Goal: Obtain resource: Download file/media

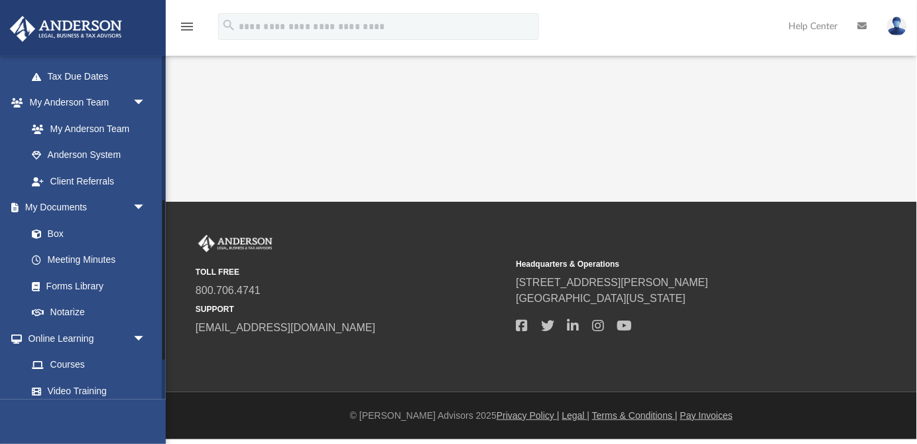
scroll to position [312, 0]
click at [56, 234] on link "Box" at bounding box center [92, 231] width 147 height 27
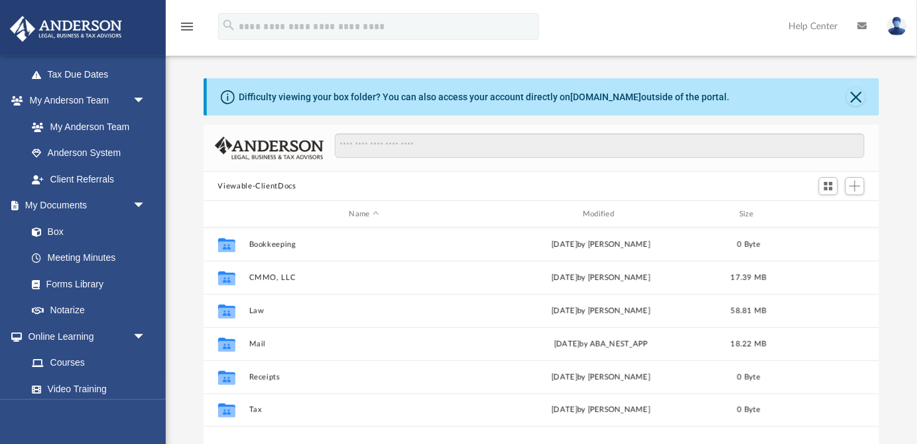
scroll to position [301, 676]
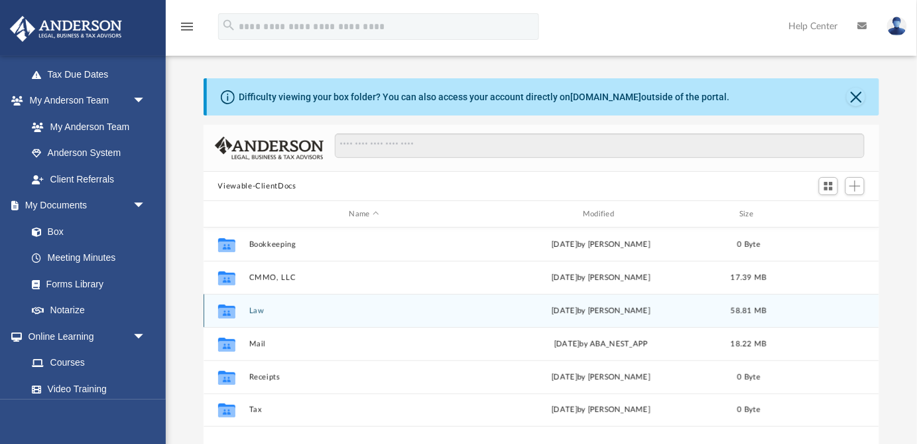
click at [259, 312] on button "Law" at bounding box center [364, 310] width 231 height 9
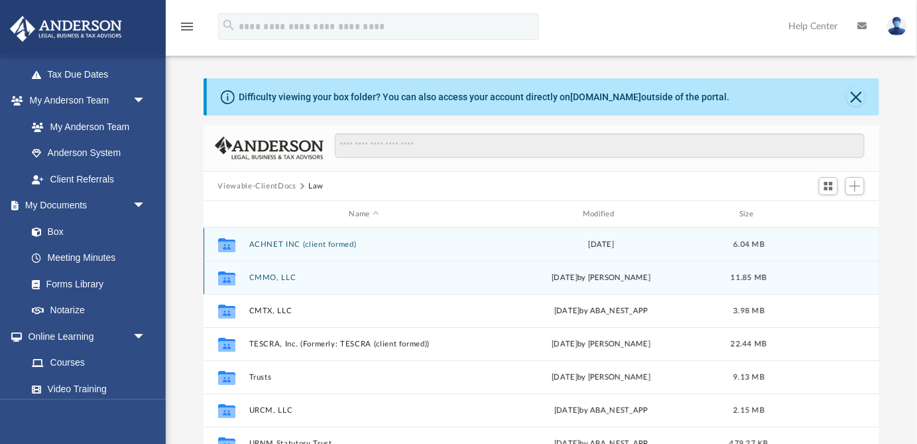
scroll to position [23, 0]
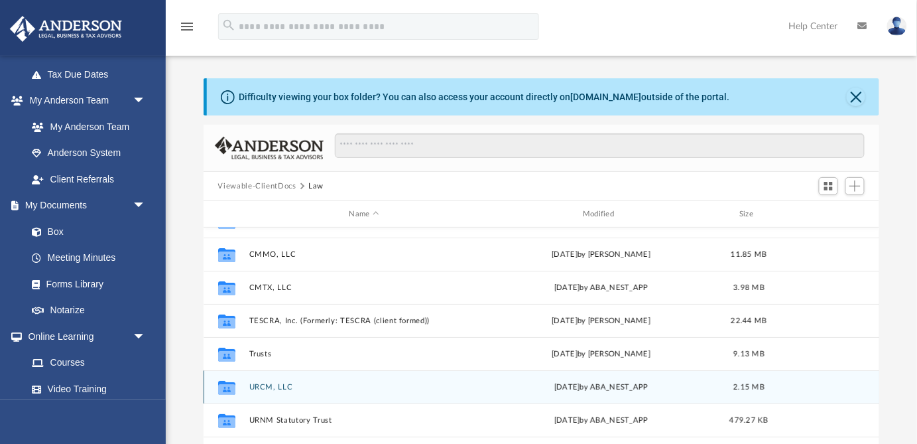
click at [265, 387] on button "URCM, LLC" at bounding box center [364, 387] width 231 height 9
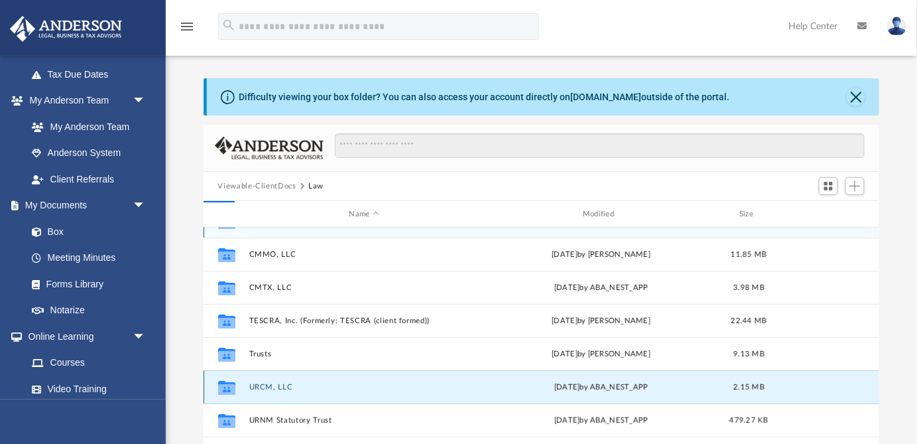
scroll to position [0, 0]
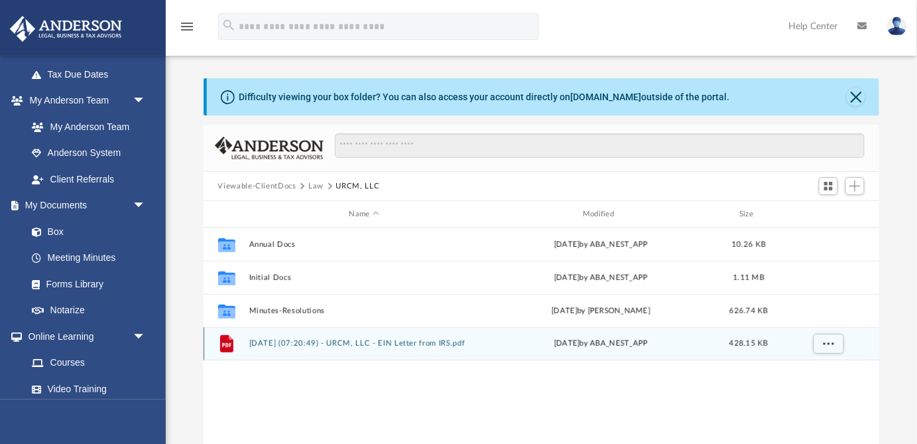
click at [409, 345] on button "2024.08.27 (07:20:49) - URCM, LLC - EIN Letter from IRS.pdf" at bounding box center [364, 343] width 231 height 9
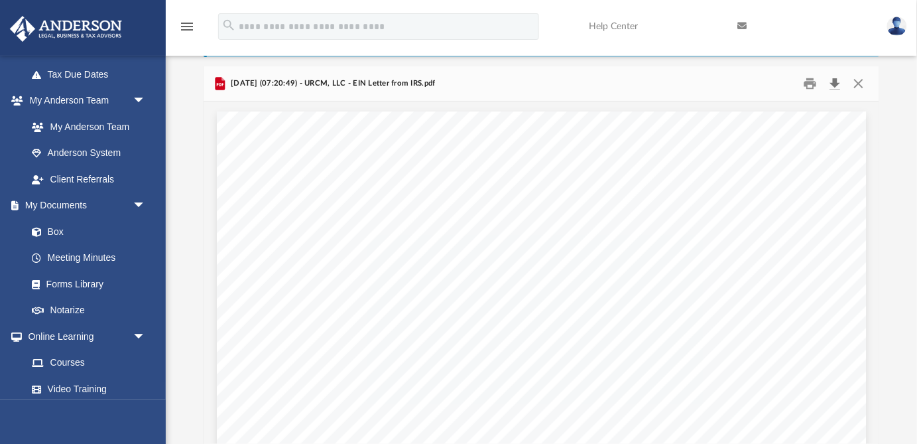
click at [835, 83] on button "Download" at bounding box center [835, 84] width 24 height 21
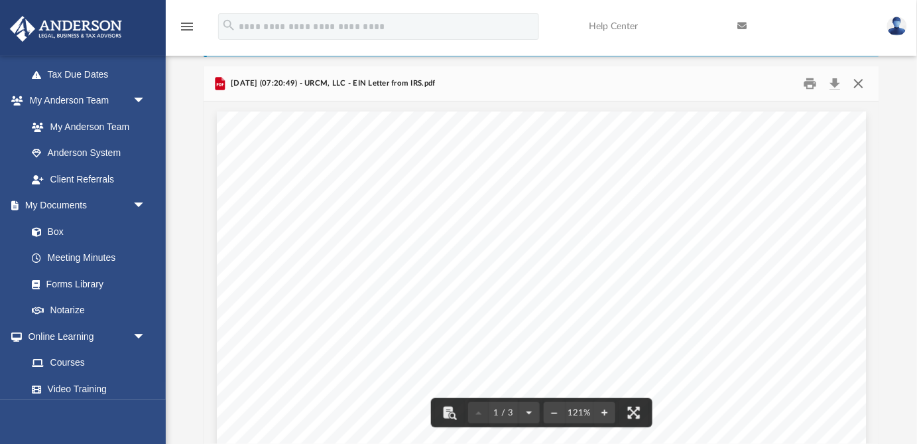
click at [864, 84] on button "Close" at bounding box center [859, 84] width 24 height 21
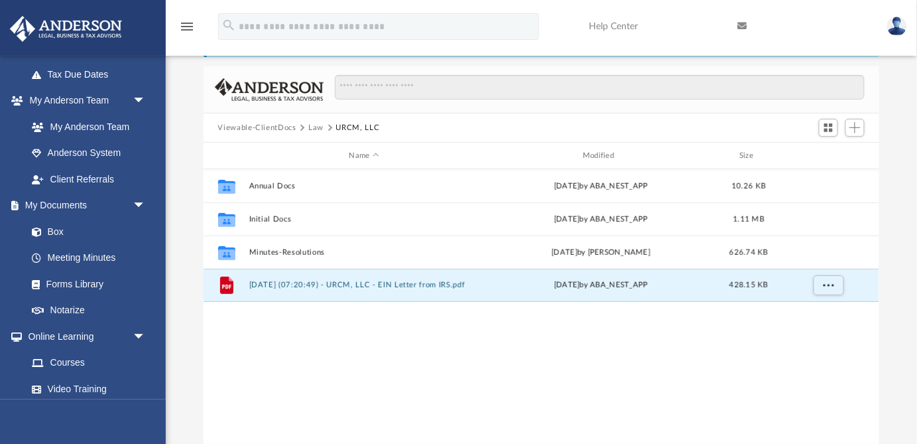
scroll to position [0, 0]
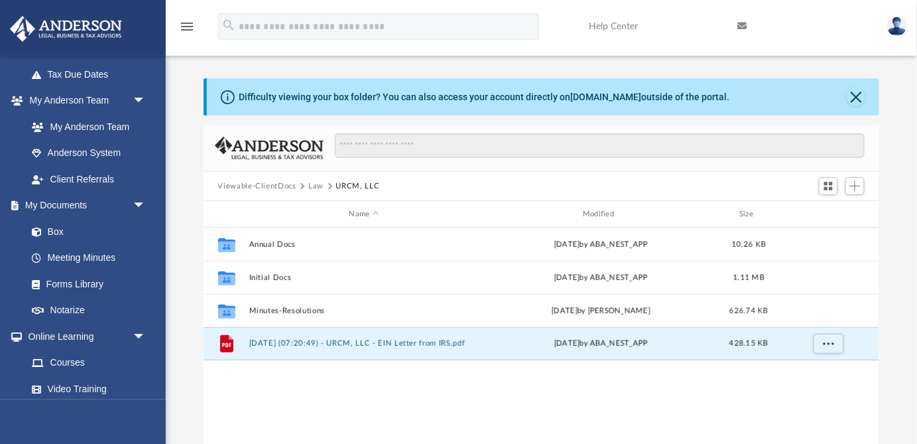
click at [317, 187] on button "Law" at bounding box center [315, 186] width 15 height 12
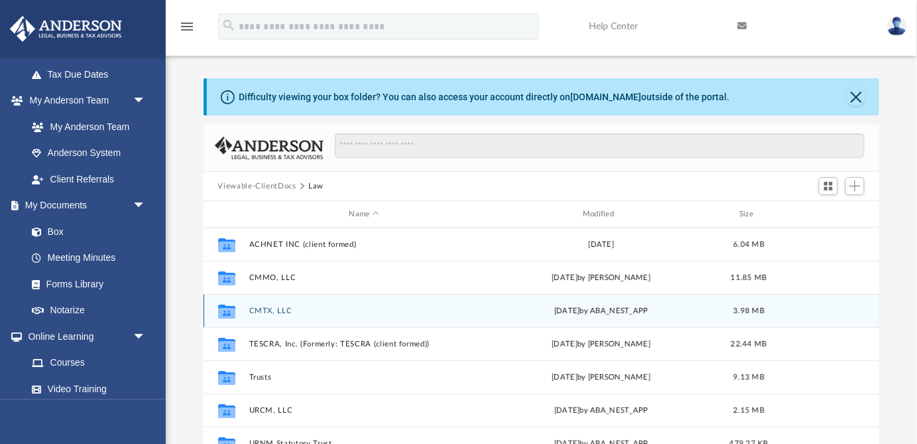
click at [270, 312] on button "CMTX, LLC" at bounding box center [364, 310] width 231 height 9
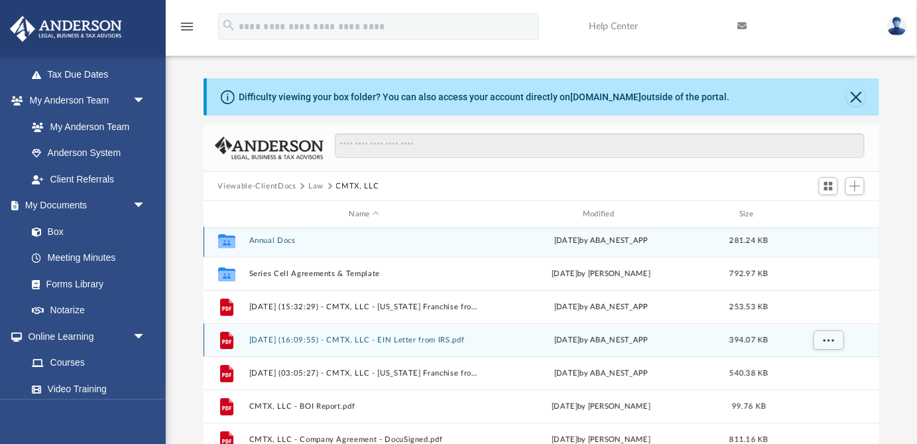
scroll to position [5, 0]
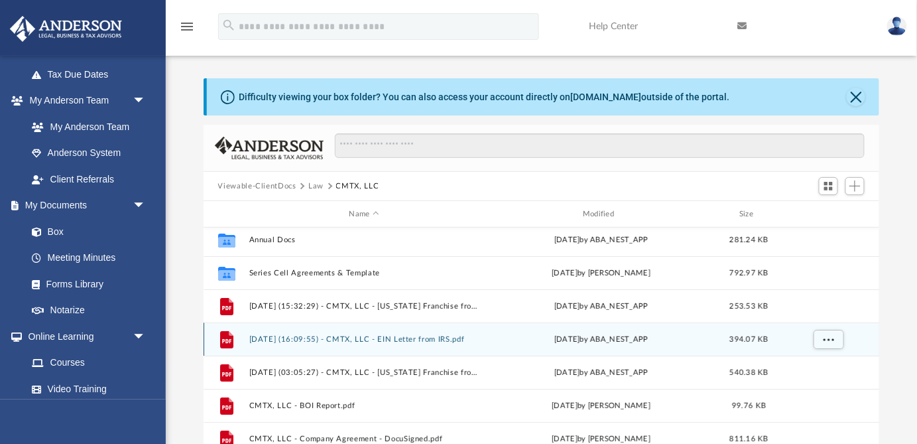
click at [398, 336] on button "[DATE] (16:09:55) - CMTX, LLC - EIN Letter from IRS.pdf" at bounding box center [364, 339] width 231 height 9
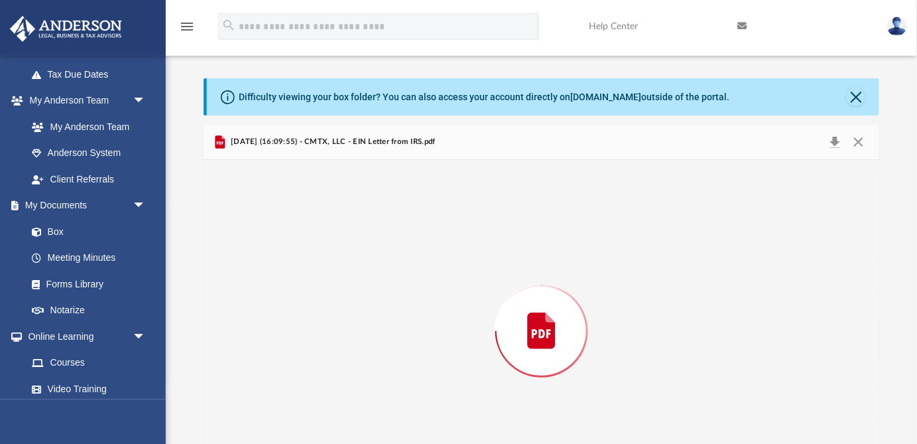
scroll to position [58, 0]
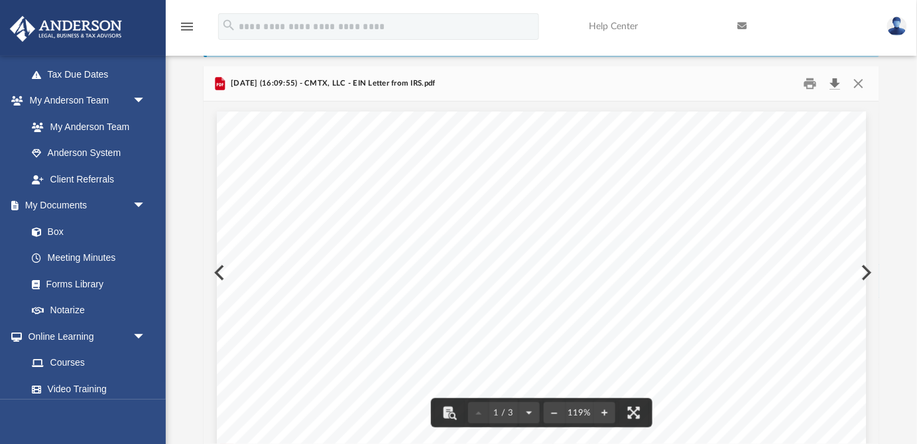
click at [837, 85] on button "Download" at bounding box center [835, 84] width 24 height 21
click at [582, 92] on div "[DATE] (16:09:55) - CMTX, LLC - EIN Letter from IRS.pdf" at bounding box center [542, 83] width 676 height 35
click at [859, 86] on button "Close" at bounding box center [859, 84] width 24 height 21
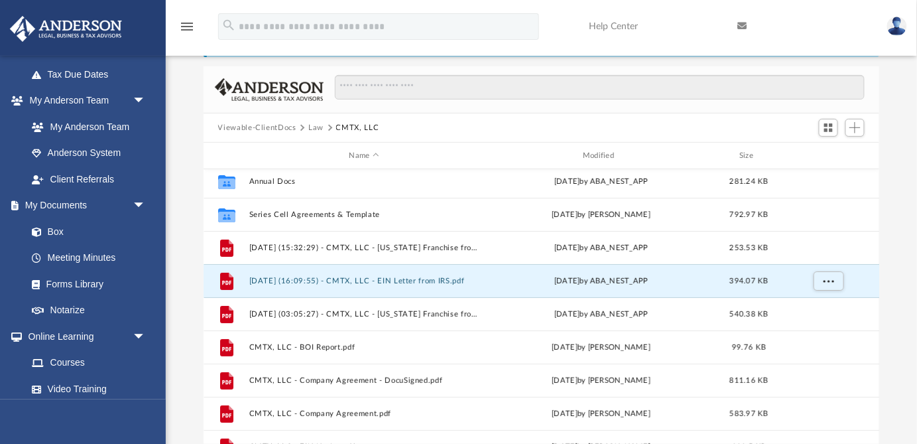
click at [316, 129] on button "Law" at bounding box center [315, 128] width 15 height 12
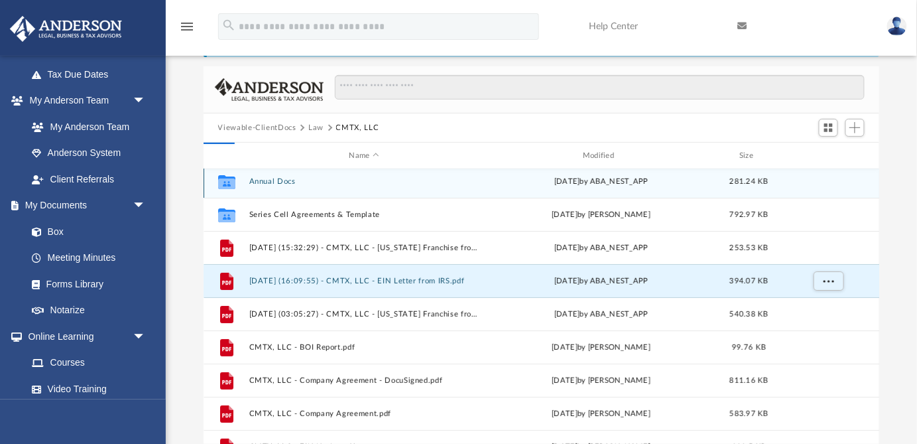
scroll to position [0, 0]
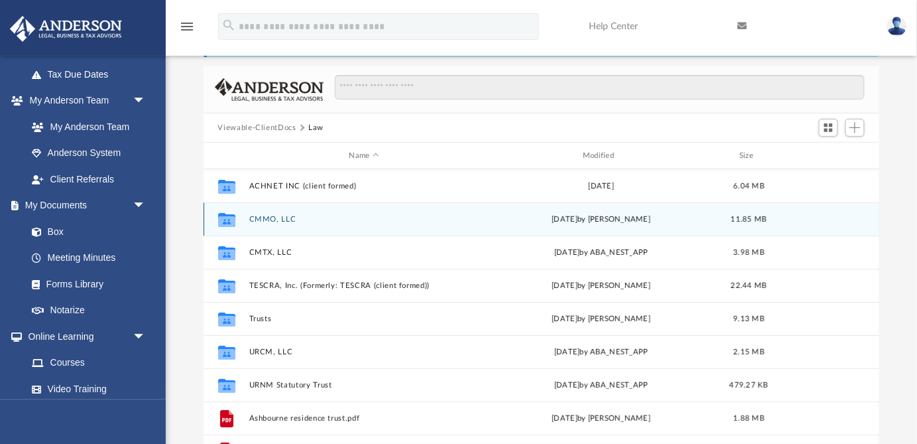
click at [270, 217] on button "CMMO, LLC" at bounding box center [364, 219] width 231 height 9
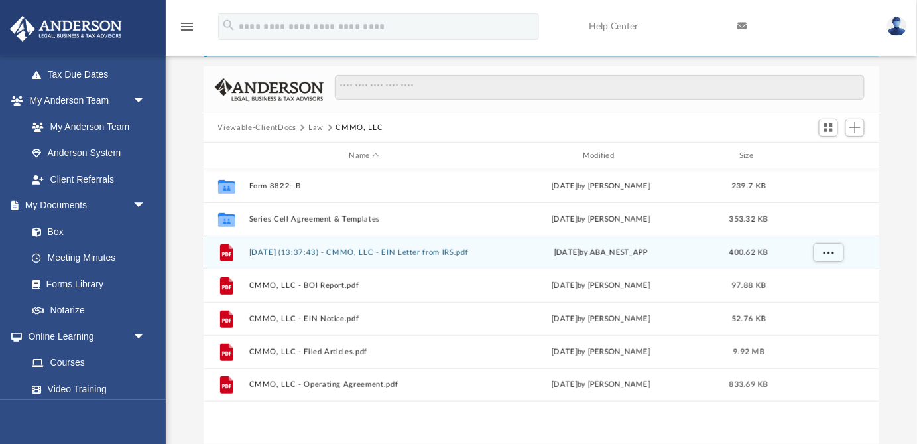
click at [424, 253] on button "[DATE] (13:37:43) - CMMO, LLC - EIN Letter from IRS.pdf" at bounding box center [364, 252] width 231 height 9
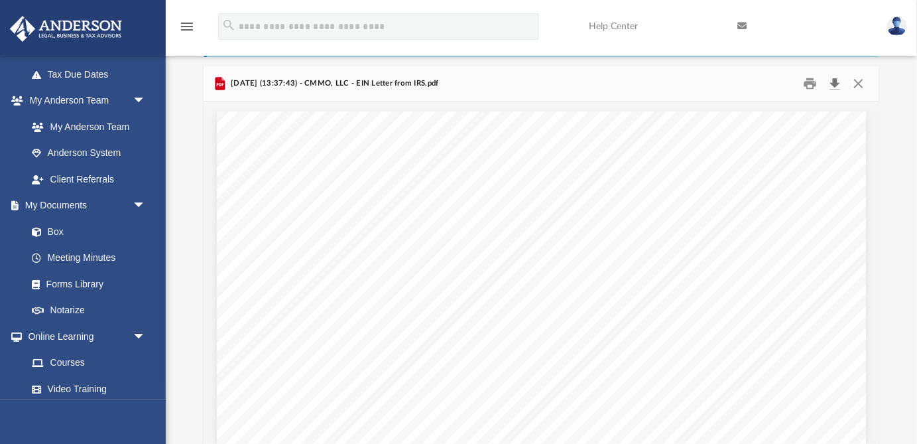
click at [836, 84] on button "Download" at bounding box center [835, 84] width 24 height 21
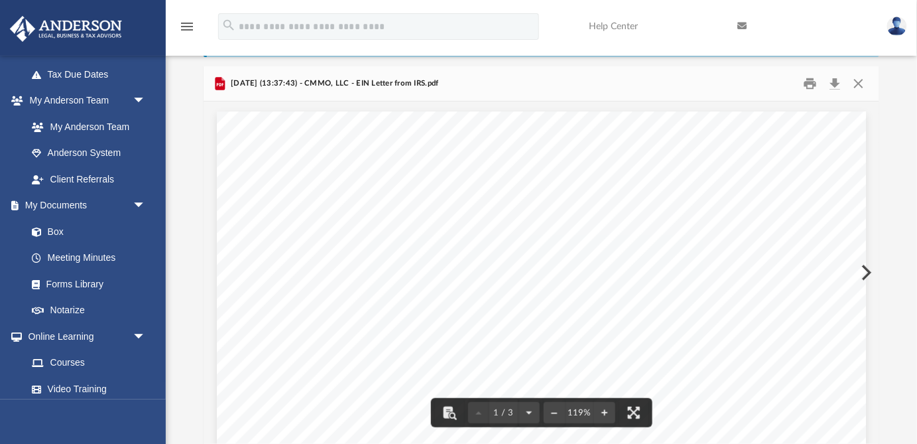
click at [180, 142] on div "Difficulty viewing your box folder? You can also access your account directly o…" at bounding box center [541, 232] width 751 height 424
click at [857, 84] on button "Close" at bounding box center [859, 84] width 24 height 21
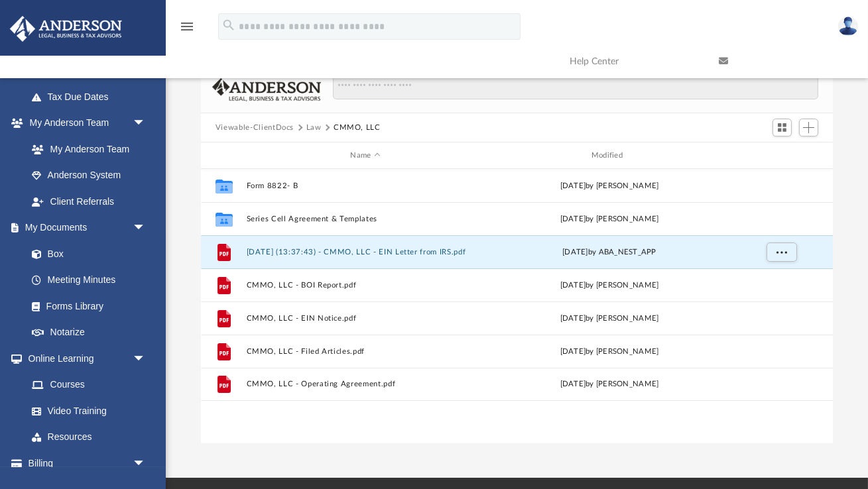
click at [315, 127] on button "Law" at bounding box center [313, 128] width 15 height 12
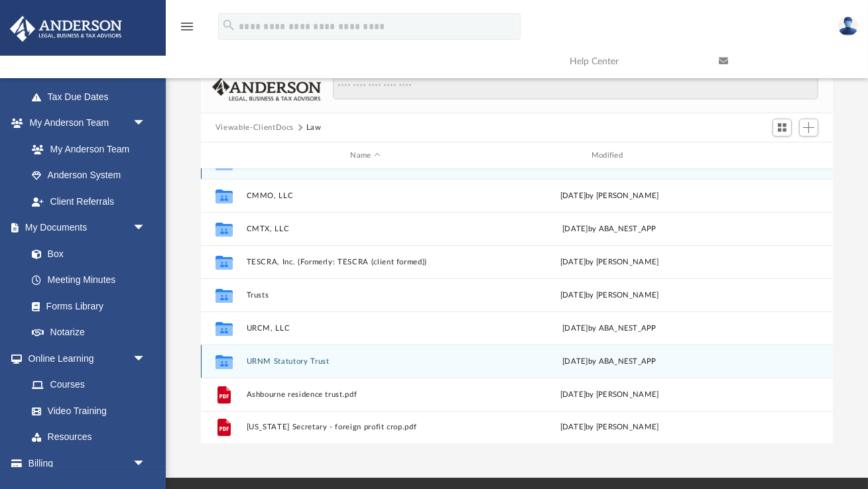
scroll to position [22, 0]
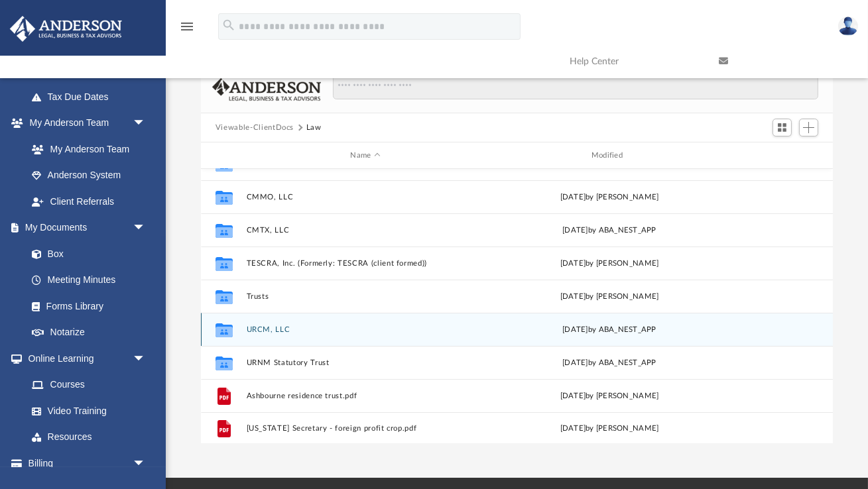
click at [259, 329] on button "URCM, LLC" at bounding box center [365, 330] width 238 height 9
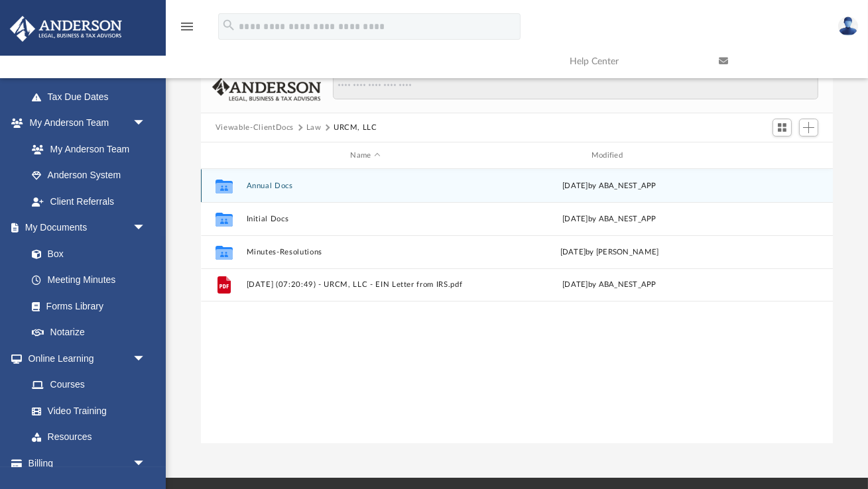
scroll to position [0, 0]
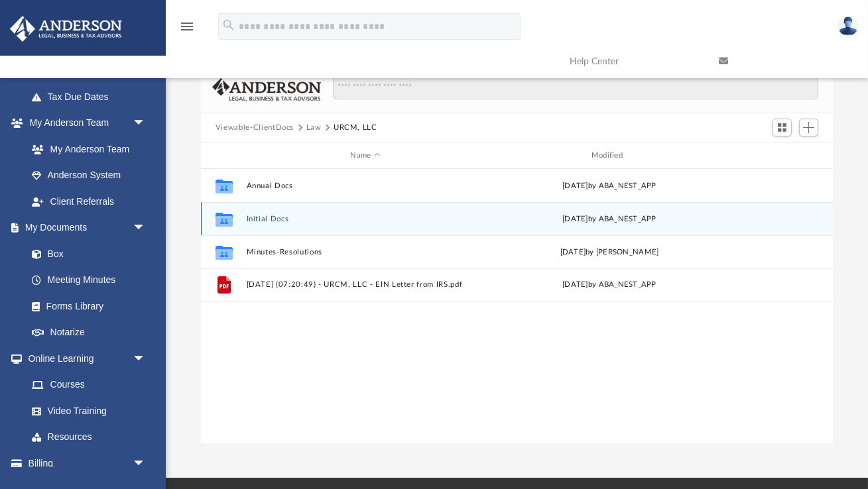
click at [266, 220] on button "Initial Docs" at bounding box center [365, 219] width 238 height 9
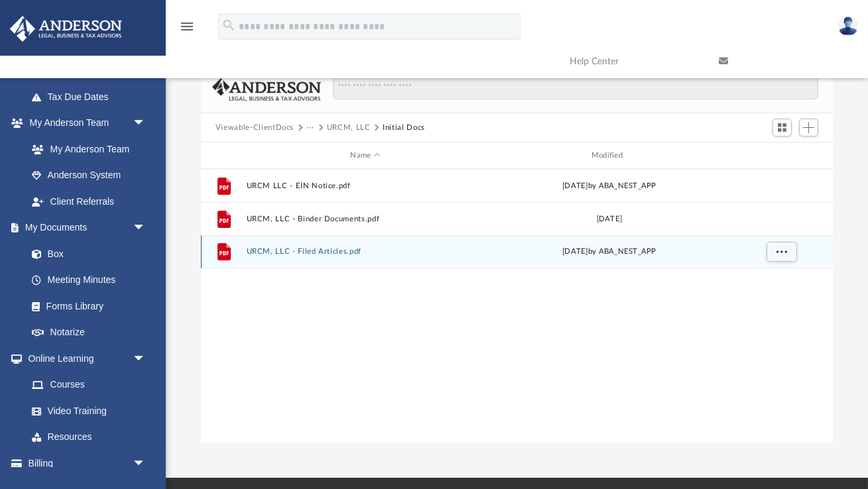
click at [324, 253] on button "URCM, LLC - Filed Articles.pdf" at bounding box center [365, 251] width 238 height 9
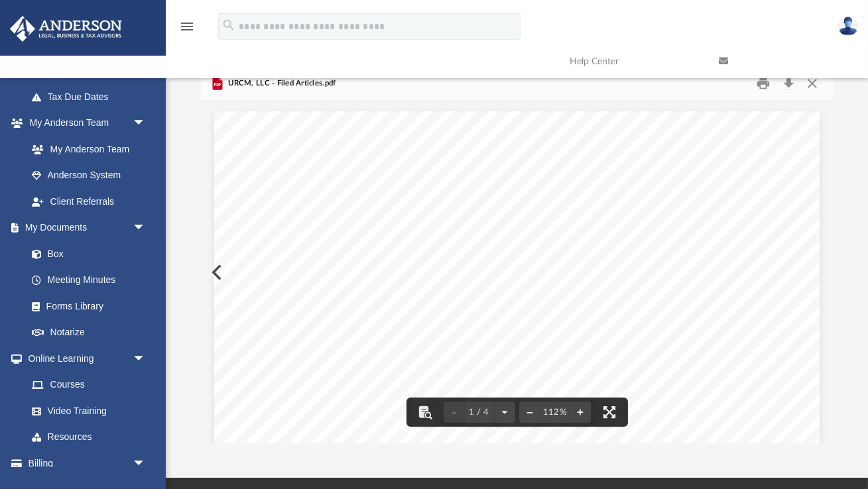
click at [811, 85] on link at bounding box center [783, 61] width 149 height 52
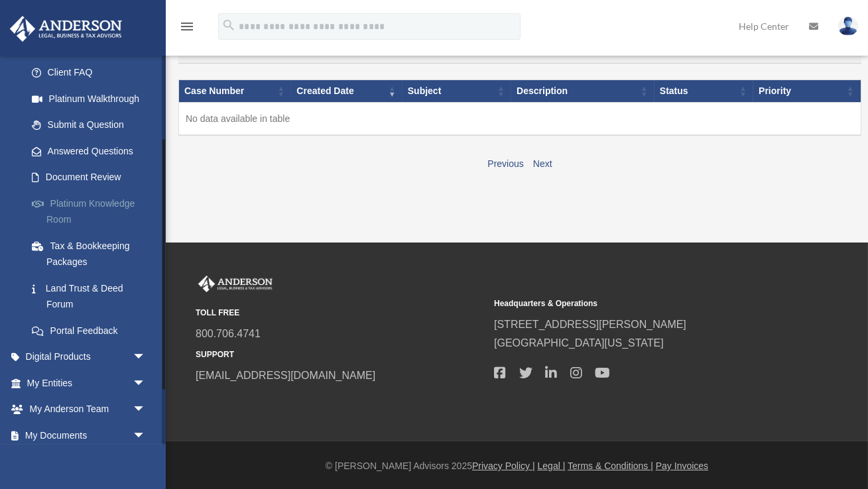
scroll to position [215, 0]
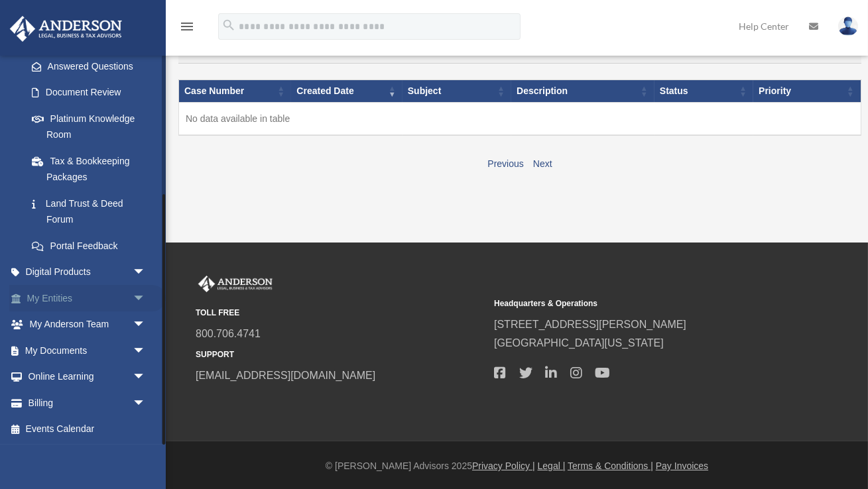
click at [143, 297] on span "arrow_drop_down" at bounding box center [146, 298] width 27 height 27
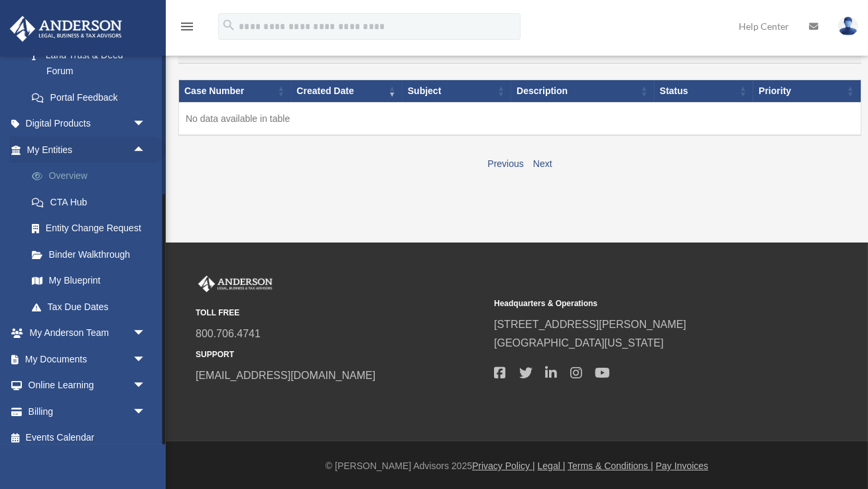
scroll to position [373, 0]
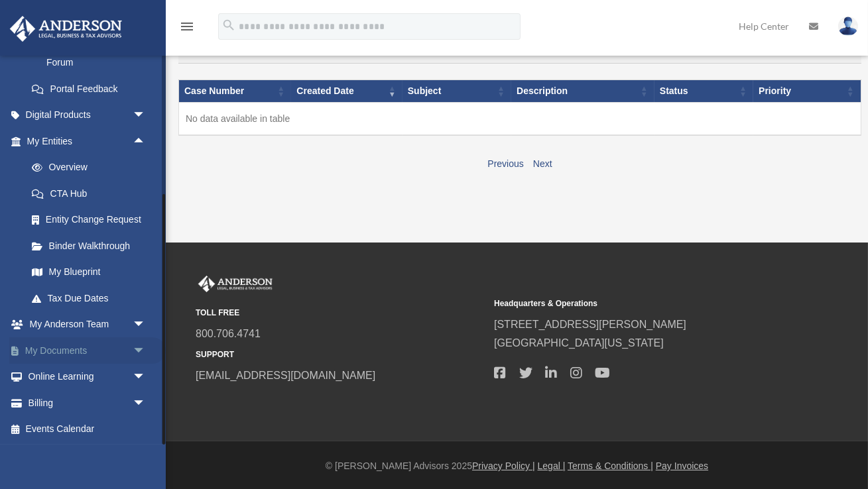
click at [139, 349] on span "arrow_drop_down" at bounding box center [146, 350] width 27 height 27
click at [59, 379] on link "Box" at bounding box center [92, 377] width 147 height 27
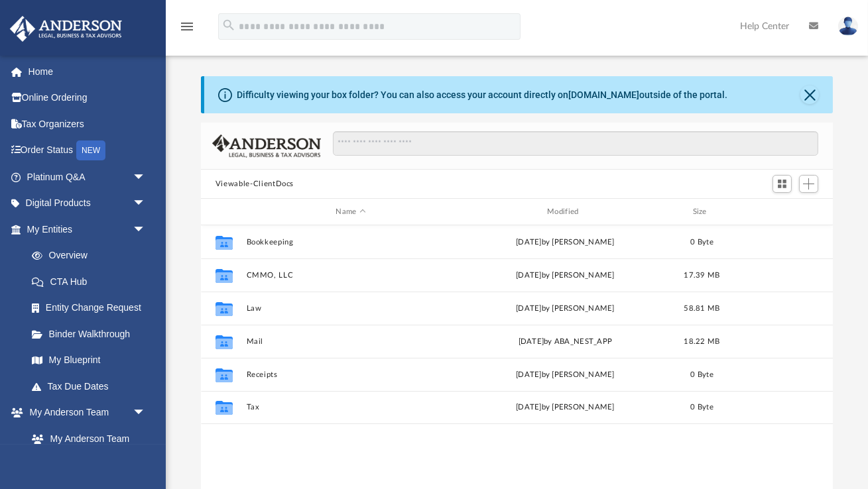
scroll to position [301, 632]
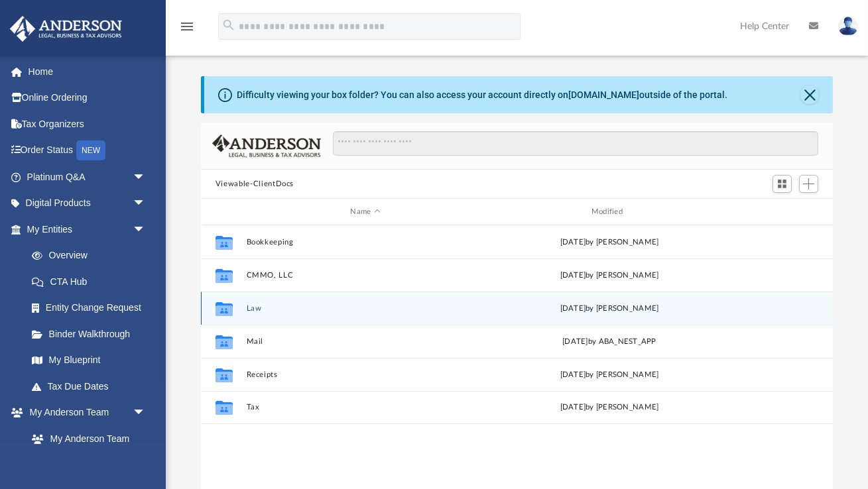
click at [252, 311] on button "Law" at bounding box center [365, 308] width 238 height 9
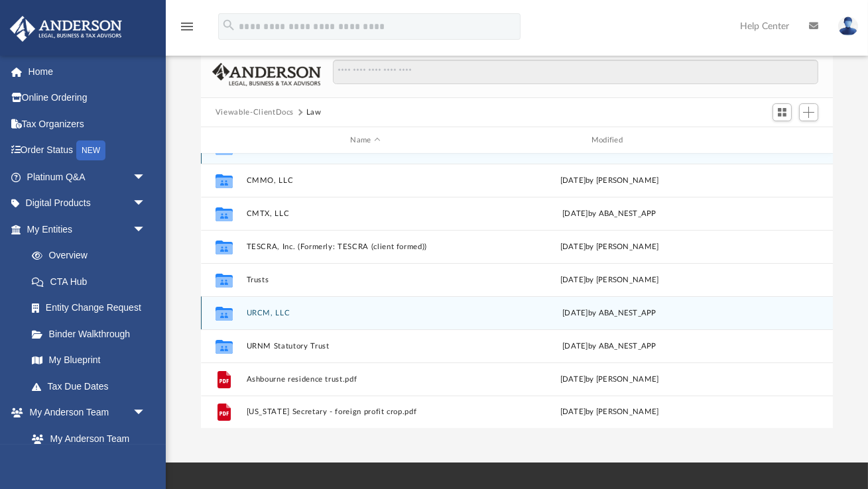
scroll to position [73, 0]
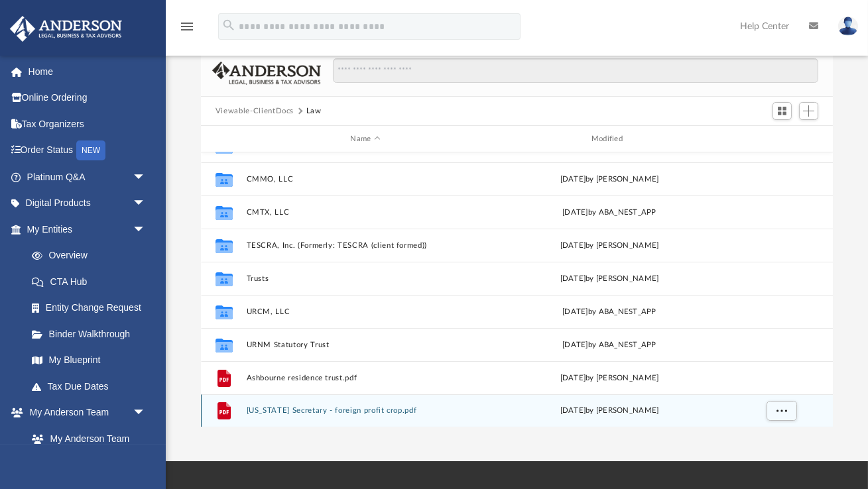
click at [369, 410] on button "Wyoming Secretary - foreign profit crop.pdf" at bounding box center [365, 410] width 238 height 9
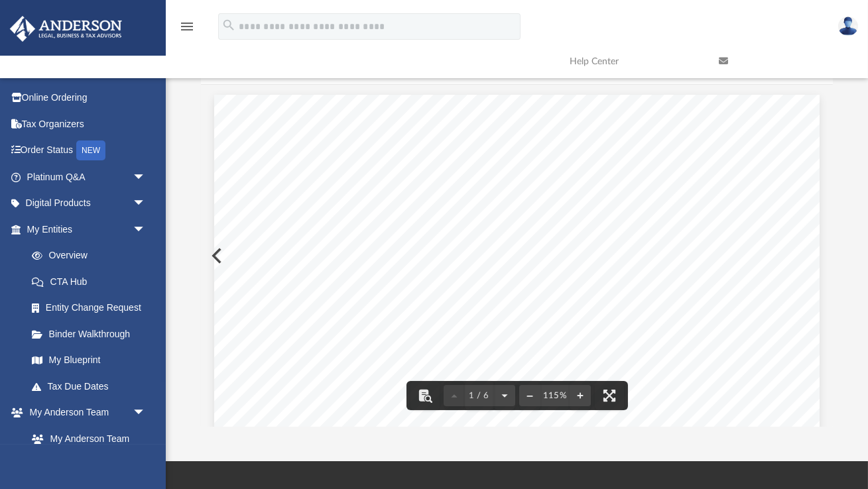
scroll to position [0, 0]
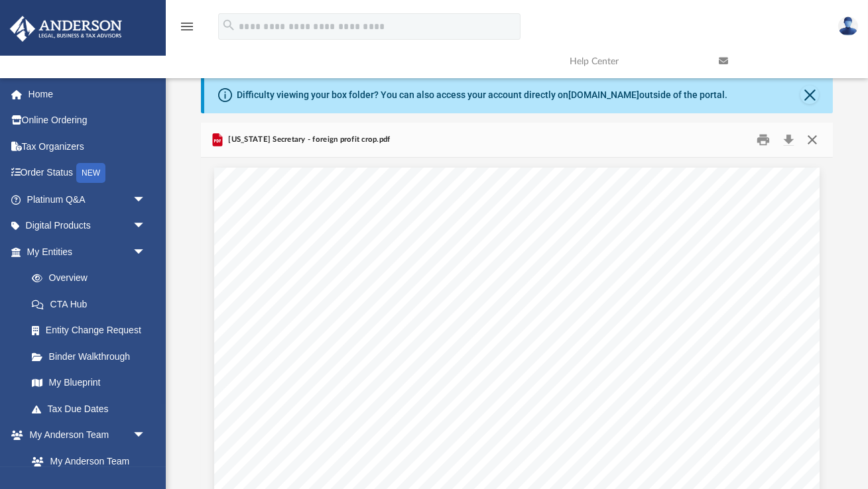
click at [816, 139] on button "Close" at bounding box center [812, 140] width 24 height 21
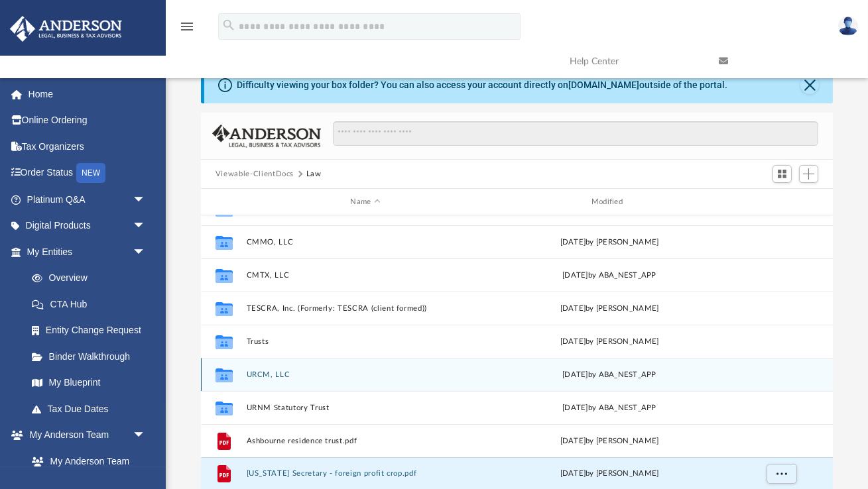
click at [264, 373] on button "URCM, LLC" at bounding box center [365, 375] width 238 height 9
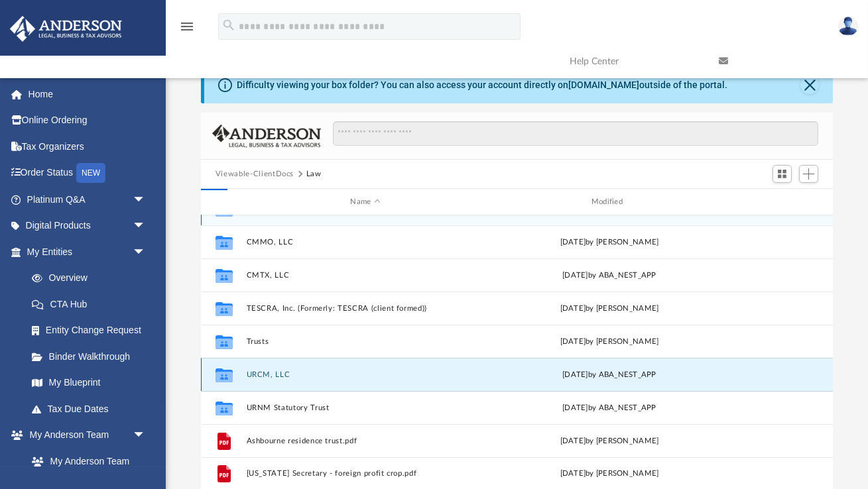
scroll to position [0, 0]
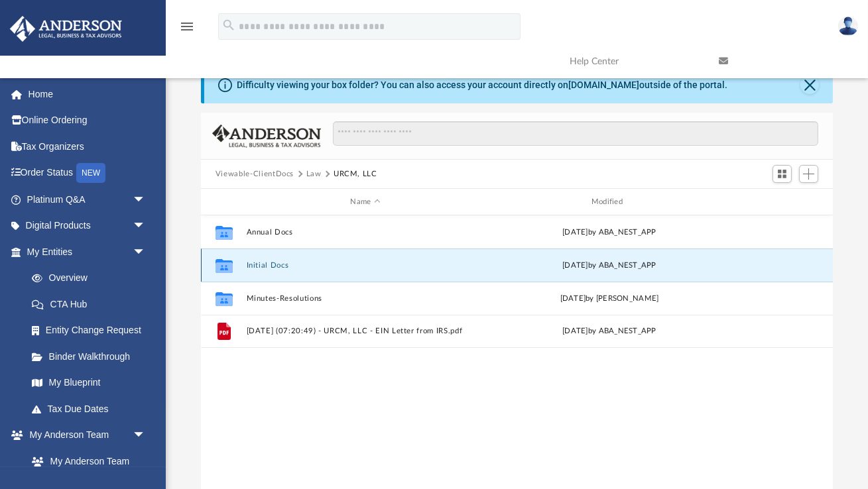
click at [266, 262] on button "Initial Docs" at bounding box center [365, 265] width 238 height 9
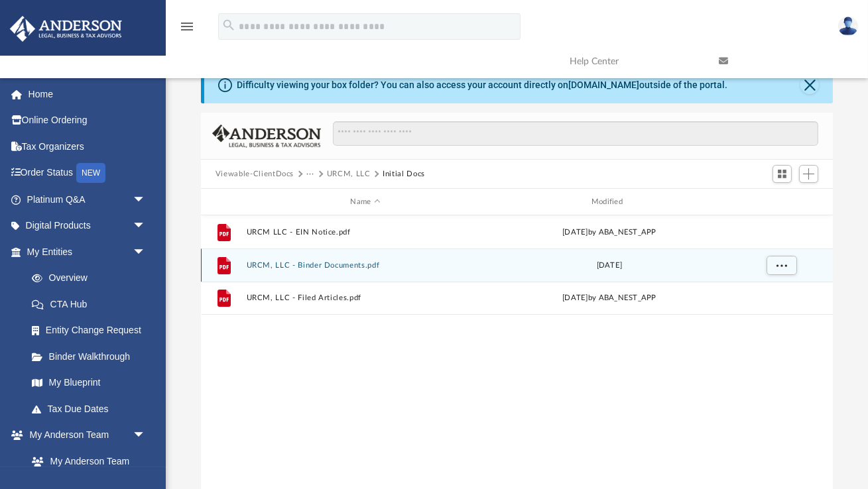
click at [316, 264] on button "URCM, LLC - Binder Documents.pdf" at bounding box center [365, 265] width 238 height 9
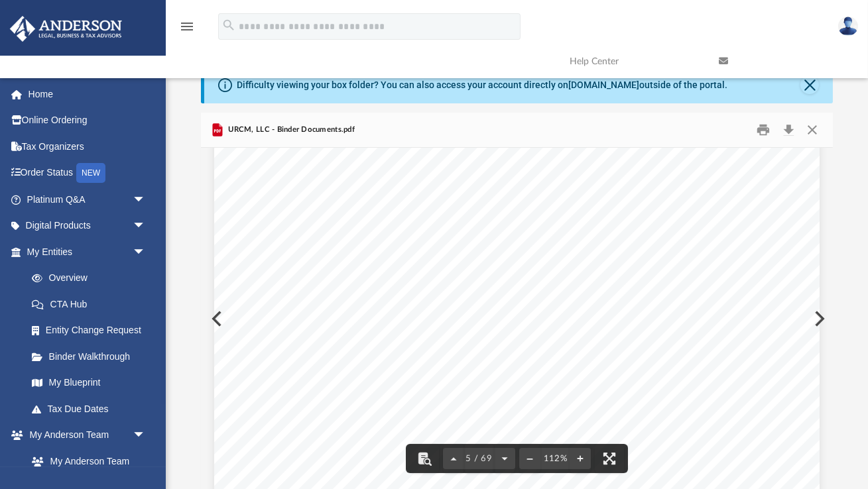
scroll to position [3382, 0]
click at [810, 131] on button "Close" at bounding box center [812, 130] width 24 height 21
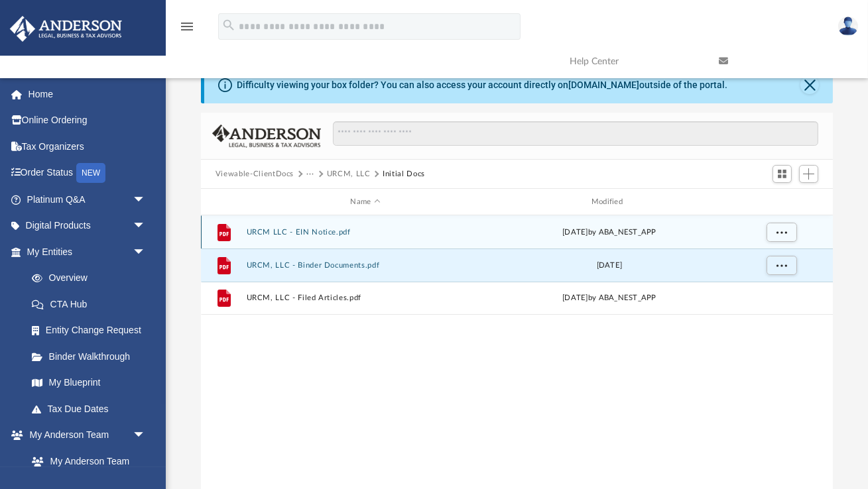
click at [326, 232] on button "URCM LLC - EIN Notice.pdf" at bounding box center [365, 232] width 238 height 9
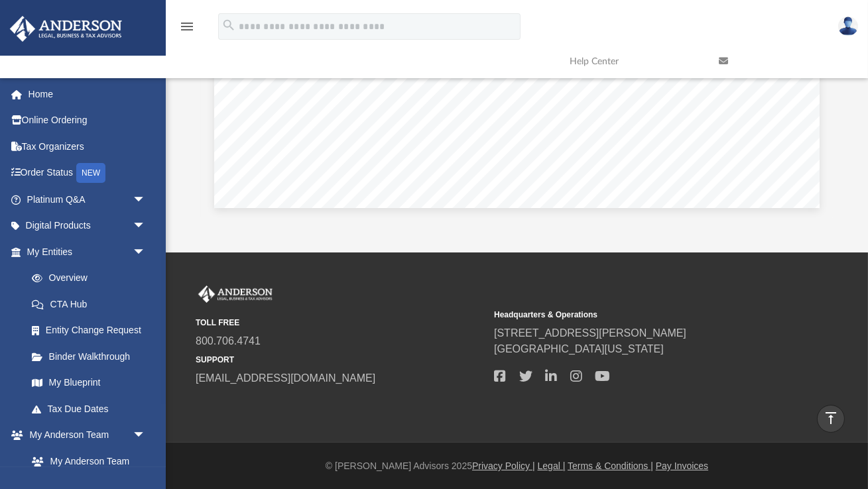
scroll to position [0, 0]
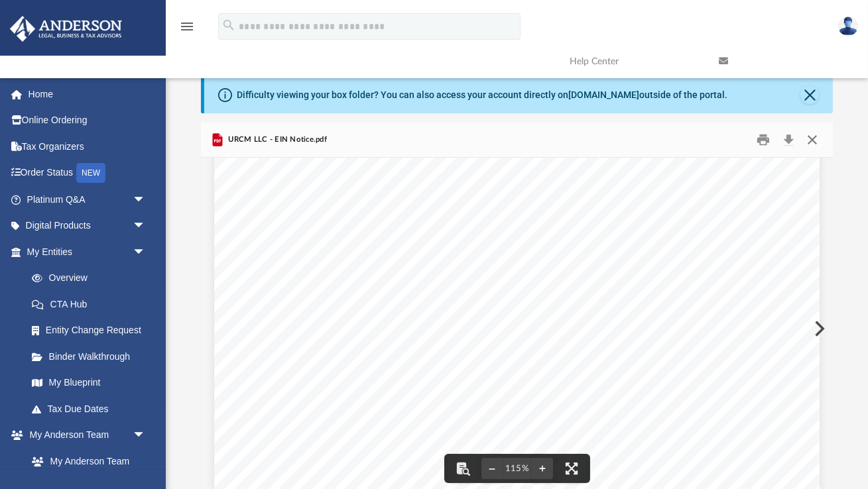
click at [814, 142] on button "Close" at bounding box center [812, 140] width 24 height 21
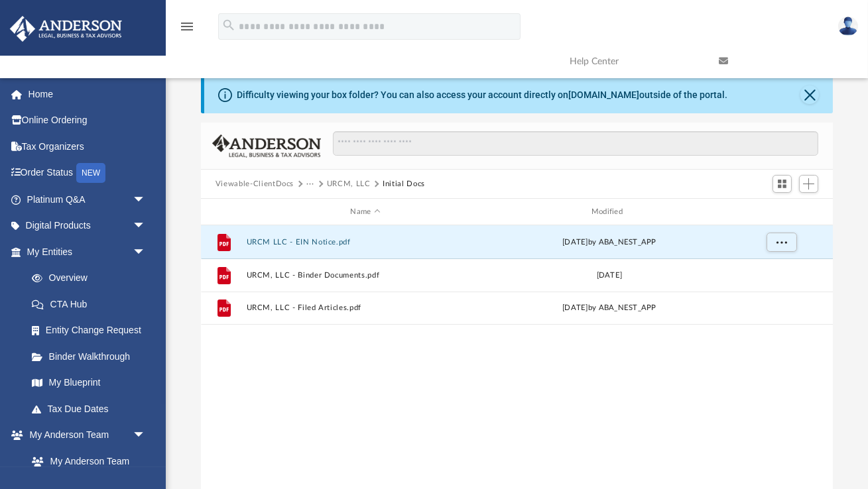
click at [346, 184] on button "URCM, LLC" at bounding box center [349, 184] width 44 height 12
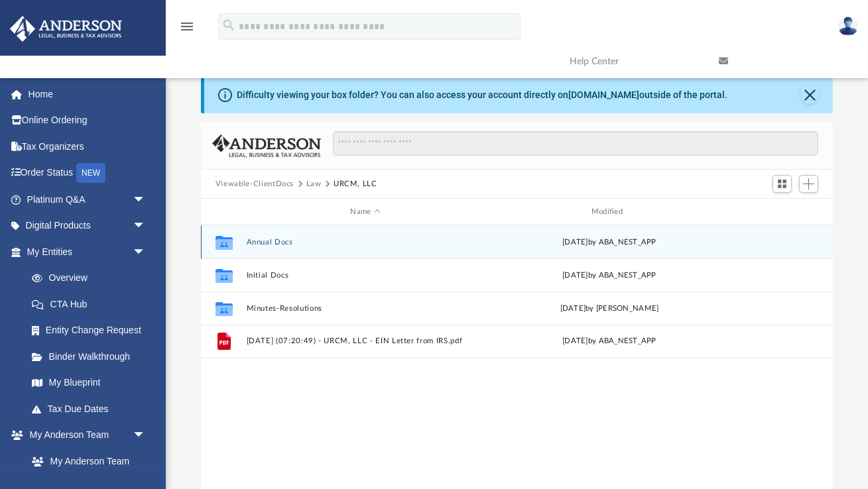
click at [259, 241] on button "Annual Docs" at bounding box center [365, 242] width 238 height 9
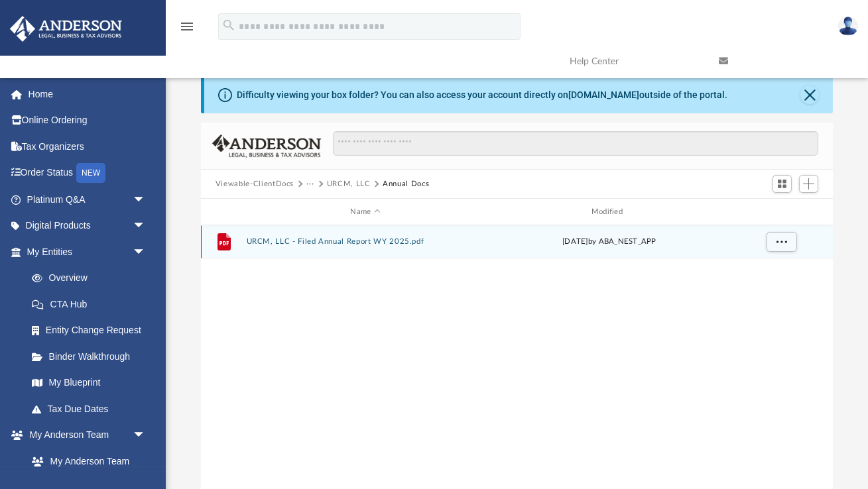
click at [337, 246] on div "File URCM, LLC - Filed Annual Report WY 2025.pdf Sun Jun 15 2025 by ABA_NEST_APP" at bounding box center [517, 241] width 632 height 33
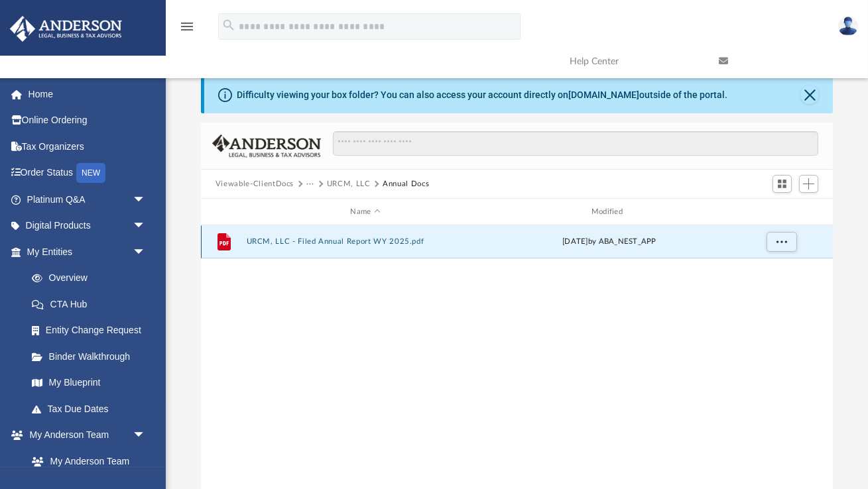
click at [333, 243] on button "URCM, LLC - Filed Annual Report WY 2025.pdf" at bounding box center [365, 241] width 238 height 9
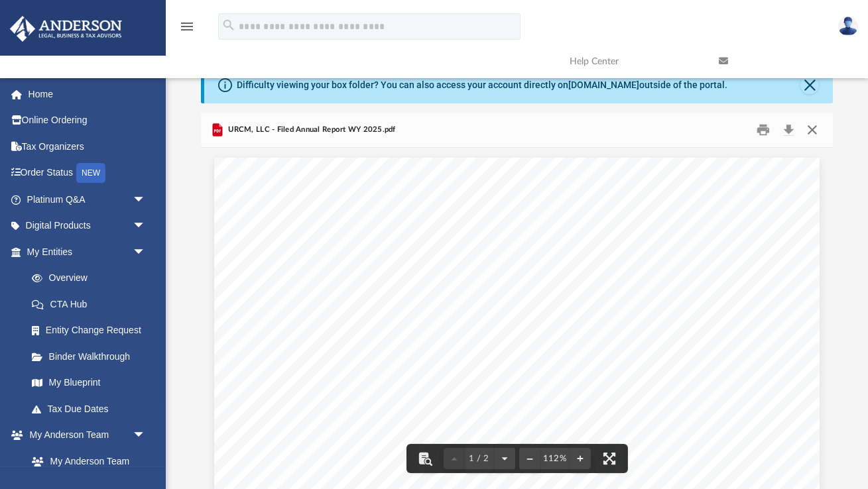
click at [813, 127] on button "Close" at bounding box center [812, 130] width 24 height 21
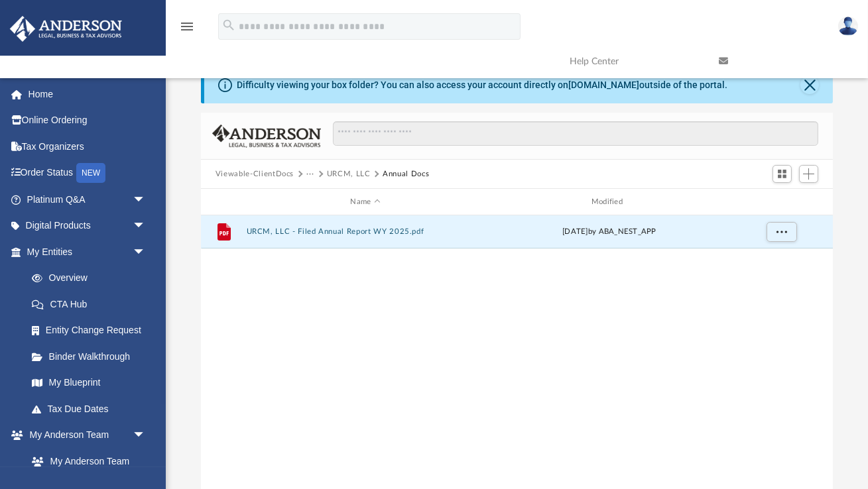
click at [346, 172] on button "URCM, LLC" at bounding box center [349, 174] width 44 height 12
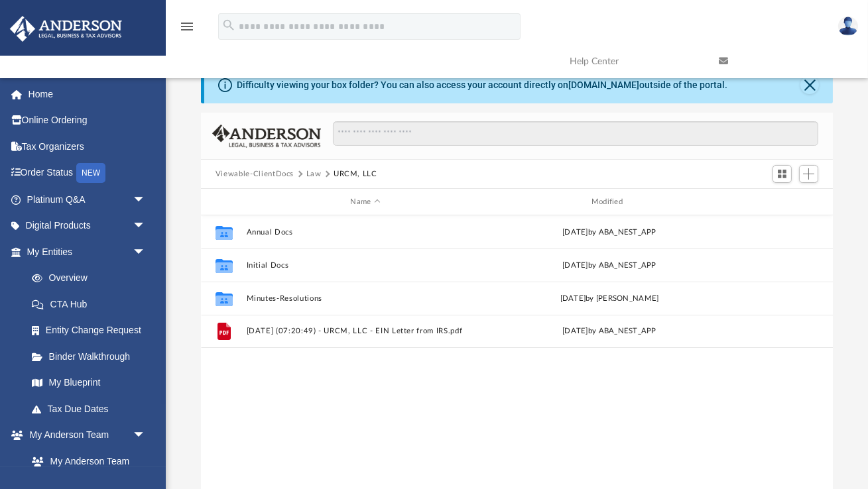
click at [348, 173] on button "URCM, LLC" at bounding box center [355, 174] width 44 height 12
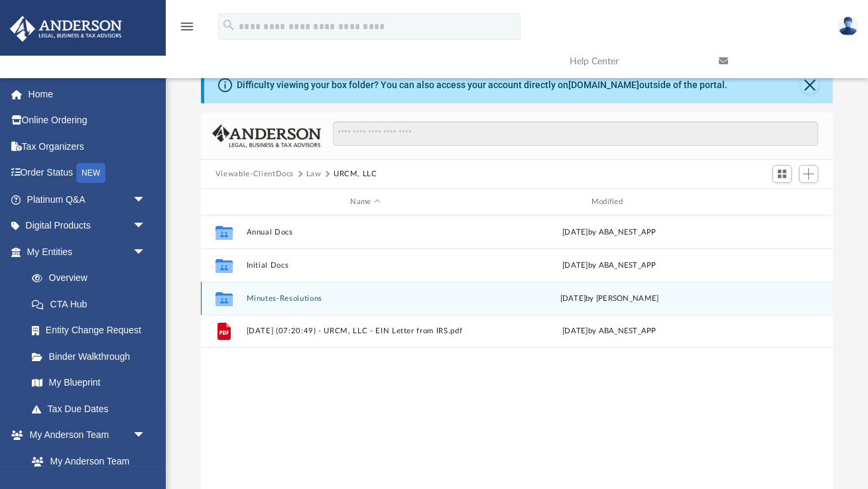
click at [288, 297] on button "Minutes-Resolutions" at bounding box center [365, 298] width 238 height 9
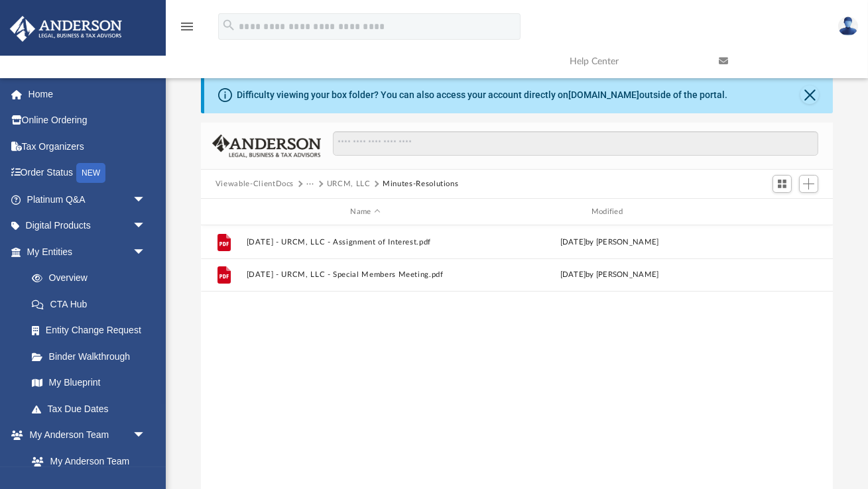
click at [351, 183] on button "URCM, LLC" at bounding box center [349, 184] width 44 height 12
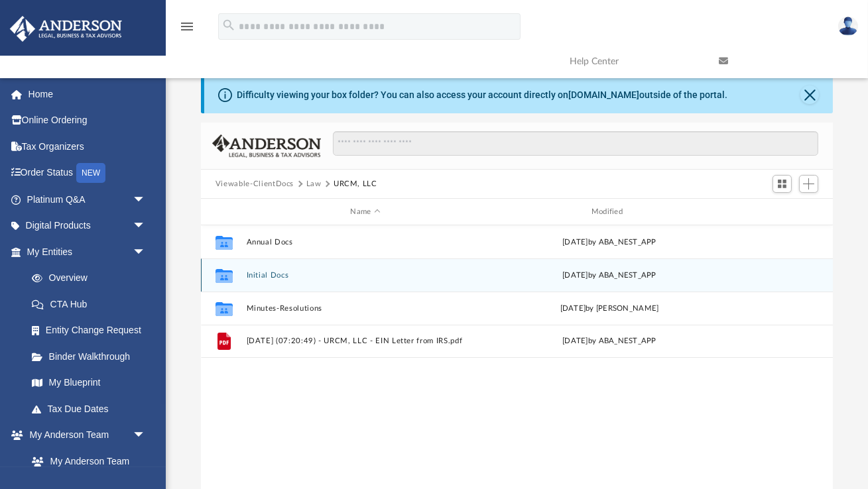
click at [267, 273] on button "Initial Docs" at bounding box center [365, 275] width 238 height 9
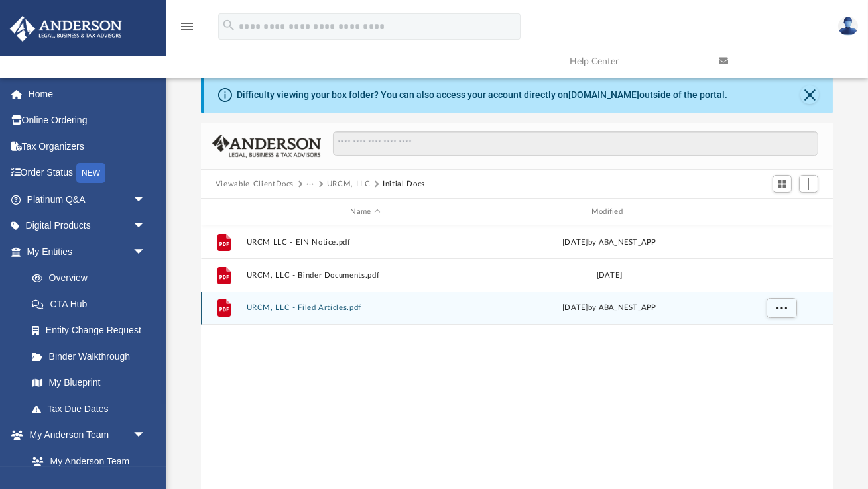
click at [328, 310] on button "URCM, LLC - Filed Articles.pdf" at bounding box center [365, 308] width 238 height 9
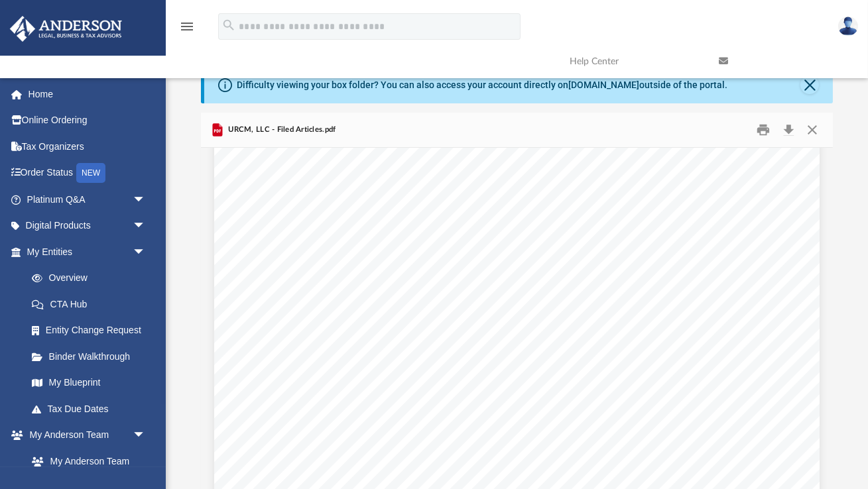
scroll to position [895, 0]
click at [790, 129] on button "Download" at bounding box center [788, 130] width 24 height 21
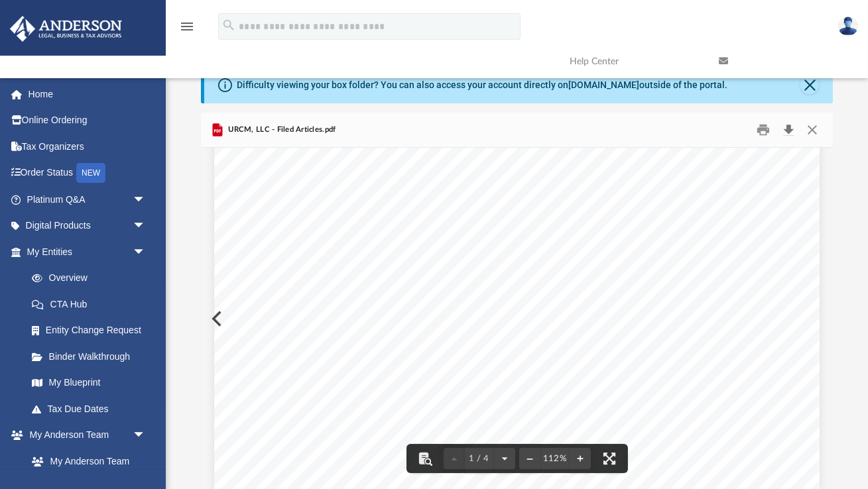
scroll to position [0, 0]
click at [843, 261] on div "Difficulty viewing your box folder? You can also access your account directly o…" at bounding box center [517, 278] width 702 height 424
click at [570, 143] on div "URCM, LLC - Filed Articles.pdf" at bounding box center [517, 130] width 632 height 35
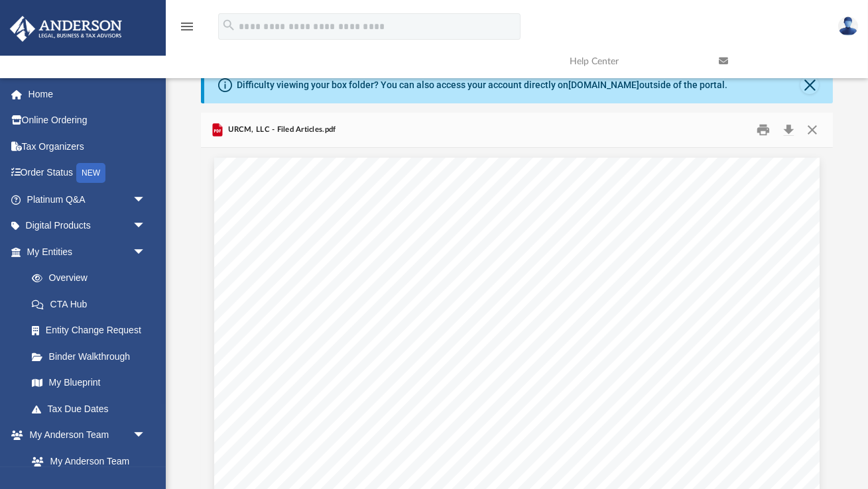
click at [848, 64] on link at bounding box center [783, 61] width 149 height 52
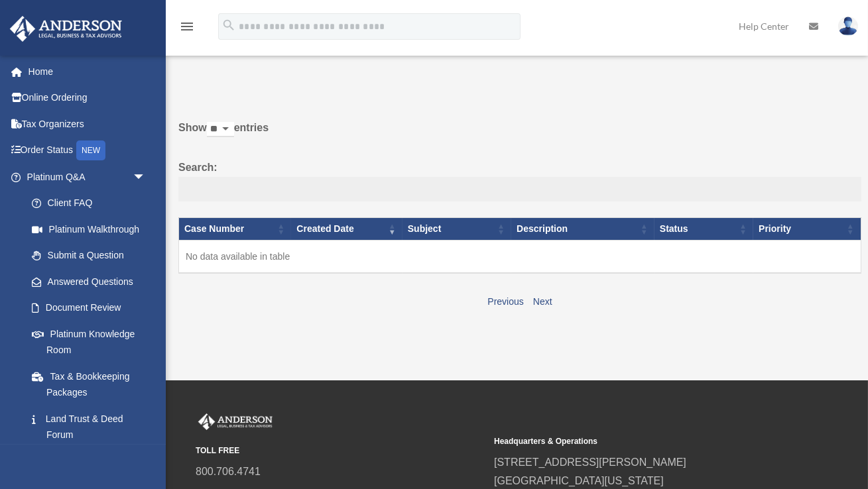
click at [855, 181] on input "Search:" at bounding box center [519, 189] width 683 height 25
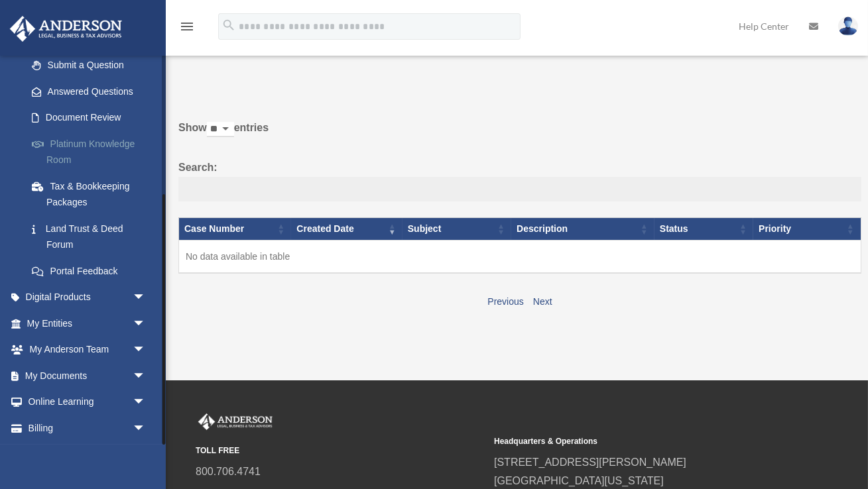
scroll to position [215, 0]
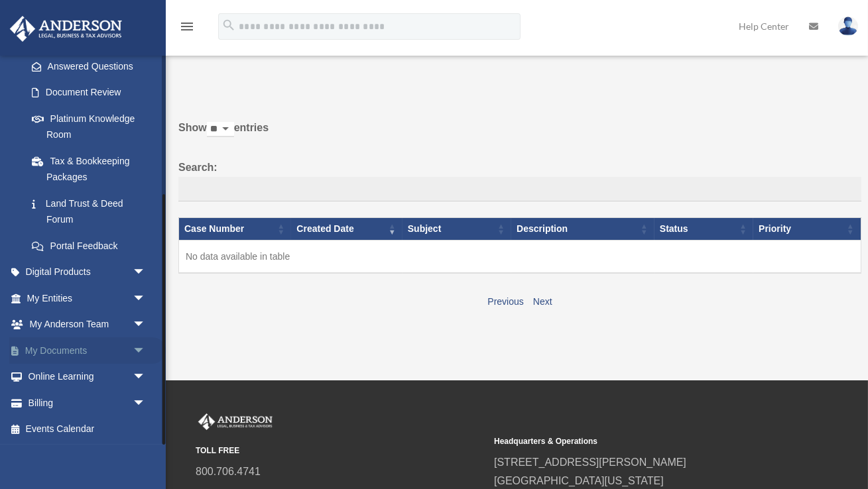
click at [137, 348] on span "arrow_drop_down" at bounding box center [146, 350] width 27 height 27
click at [56, 375] on link "Box" at bounding box center [92, 377] width 147 height 27
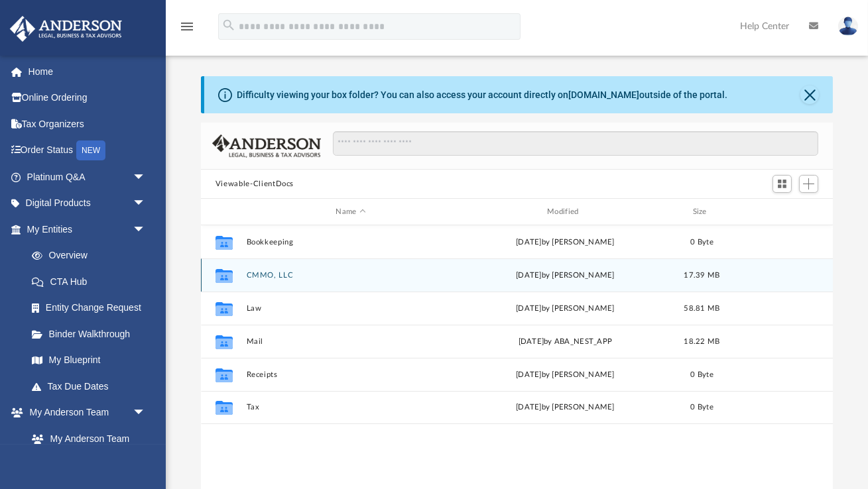
scroll to position [301, 632]
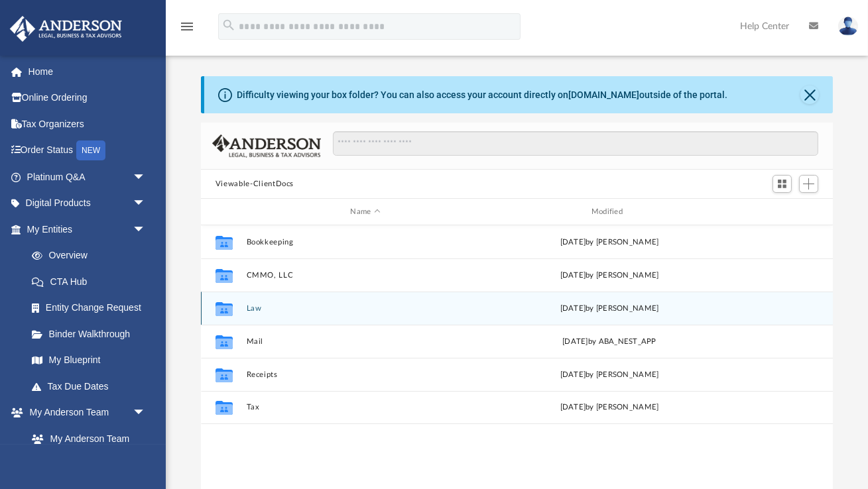
click at [257, 308] on button "Law" at bounding box center [365, 308] width 238 height 9
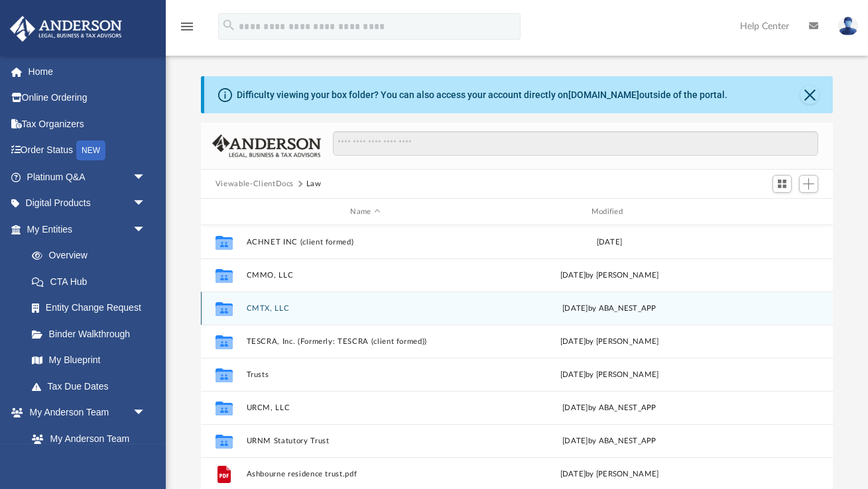
click at [271, 310] on button "CMTX, LLC" at bounding box center [365, 308] width 238 height 9
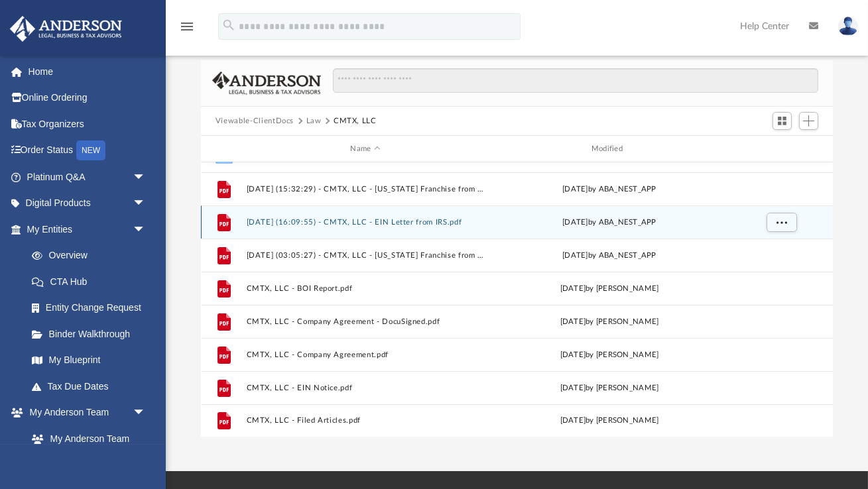
scroll to position [66, 0]
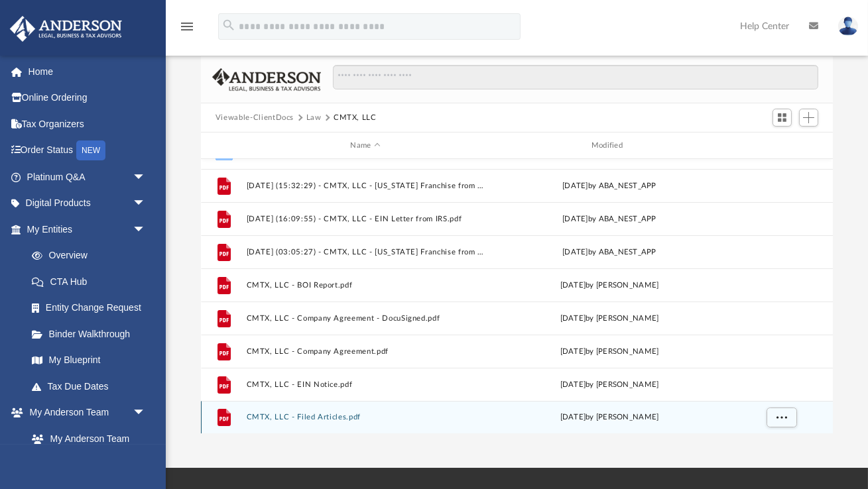
click at [308, 418] on button "CMTX, LLC - Filed Articles.pdf" at bounding box center [365, 417] width 238 height 9
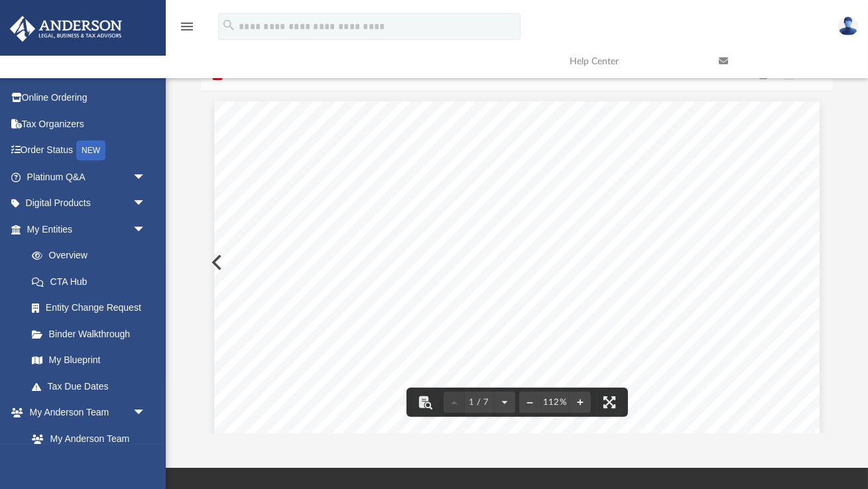
scroll to position [0, 0]
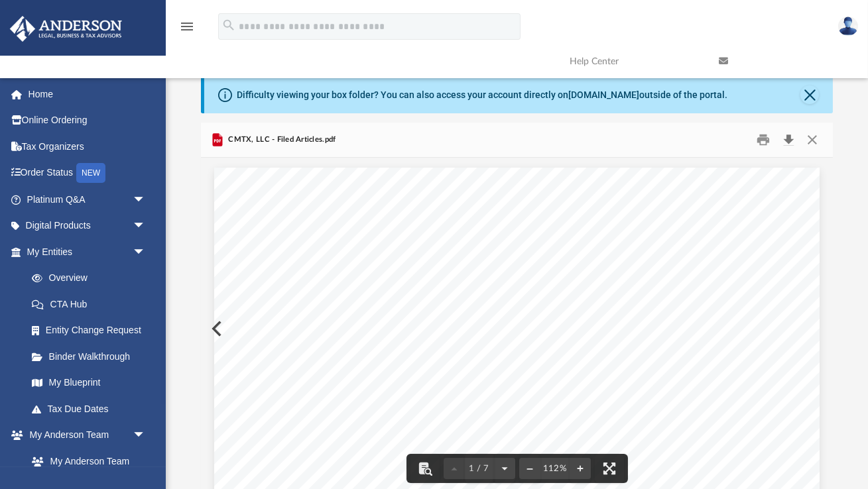
click at [790, 141] on button "Download" at bounding box center [788, 140] width 24 height 21
click at [500, 139] on div "CMTX, LLC - Filed Articles.pdf" at bounding box center [517, 140] width 632 height 35
click at [810, 143] on button "Close" at bounding box center [812, 140] width 24 height 21
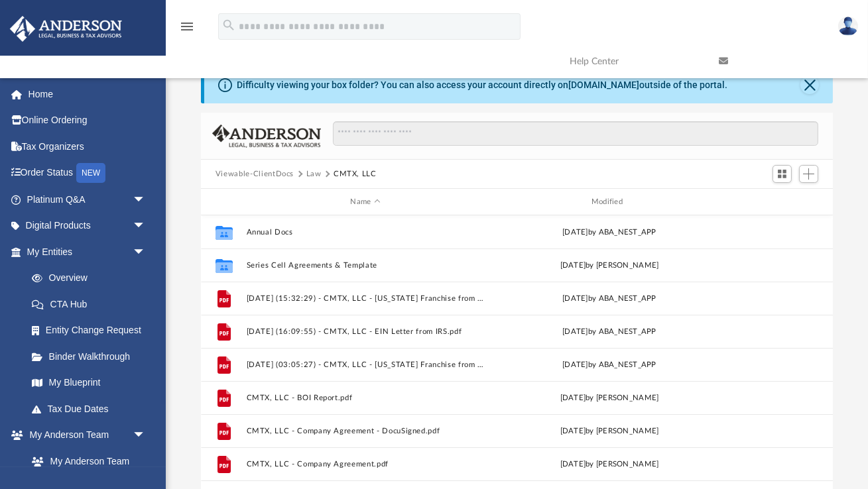
click at [315, 174] on button "Law" at bounding box center [313, 174] width 15 height 12
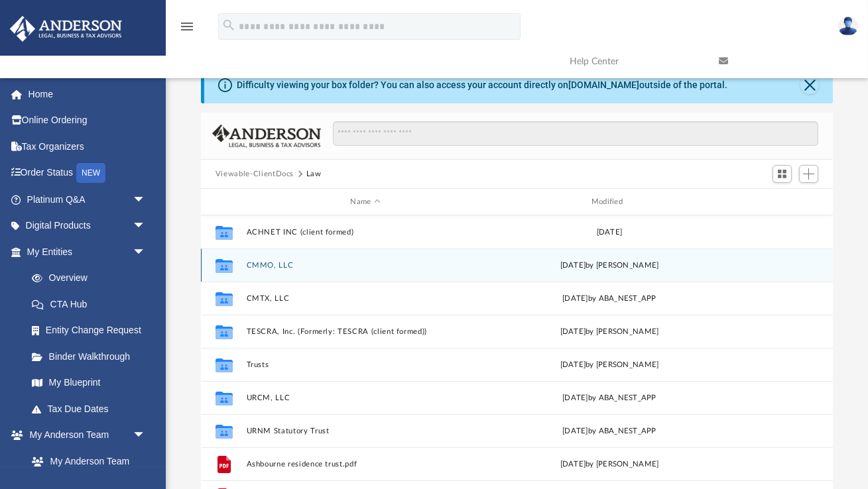
click at [269, 266] on button "CMMO, LLC" at bounding box center [365, 265] width 238 height 9
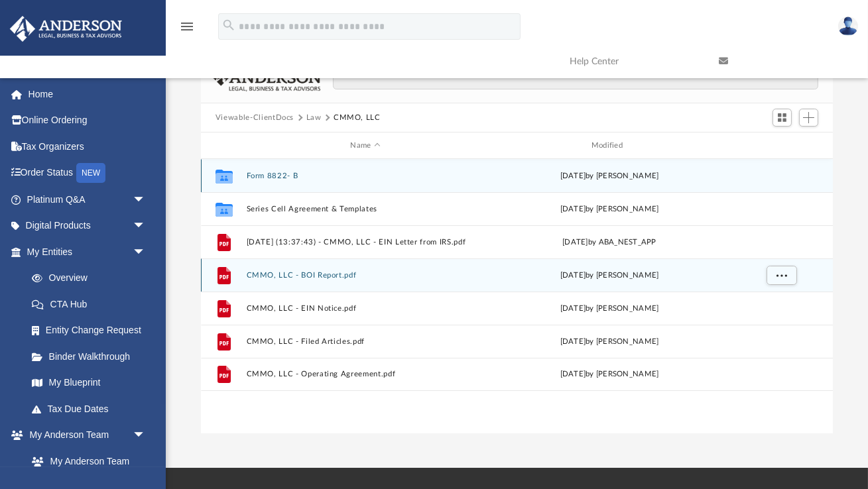
scroll to position [66, 0]
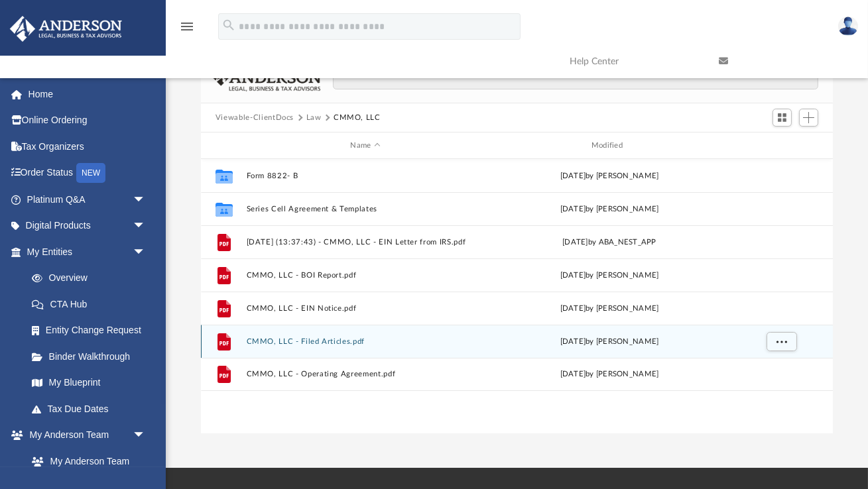
click at [317, 341] on button "CMMO, LLC - Filed Articles.pdf" at bounding box center [365, 341] width 238 height 9
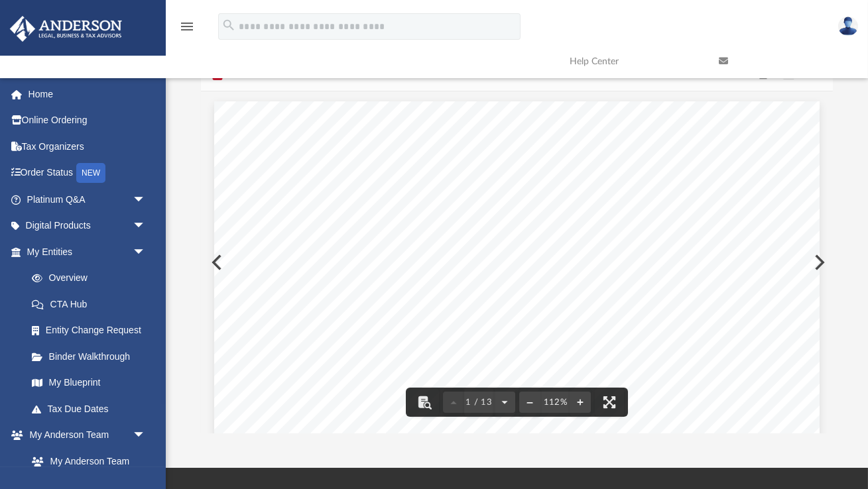
scroll to position [0, 0]
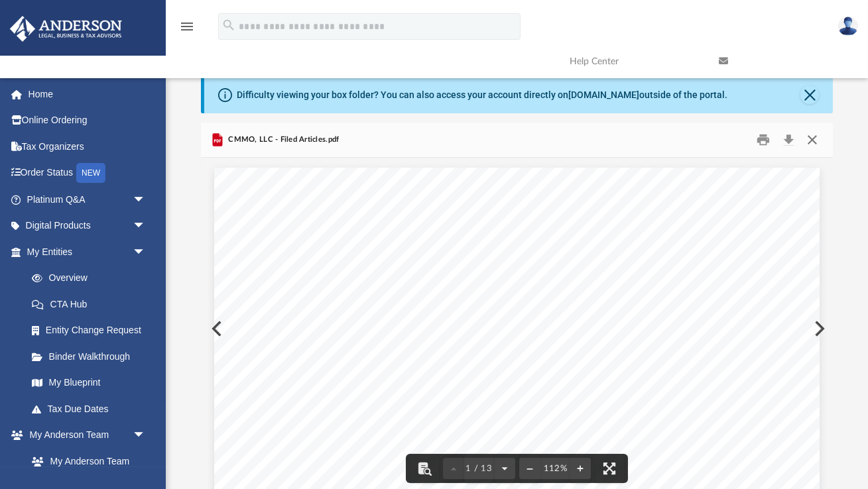
click at [812, 144] on button "Close" at bounding box center [812, 140] width 24 height 21
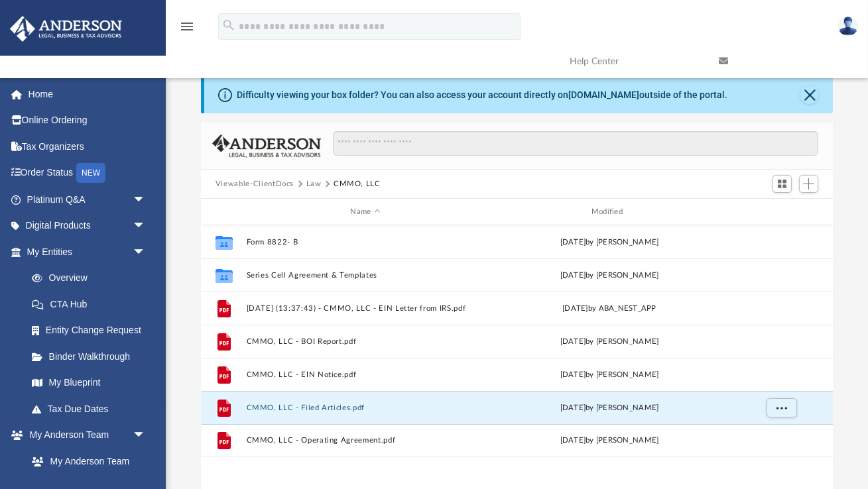
click at [311, 183] on button "Law" at bounding box center [313, 184] width 15 height 12
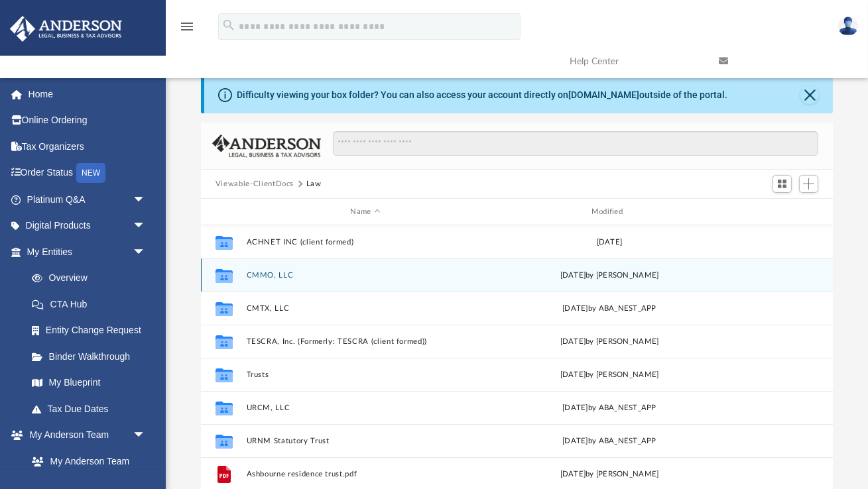
click at [261, 276] on button "CMMO, LLC" at bounding box center [365, 275] width 238 height 9
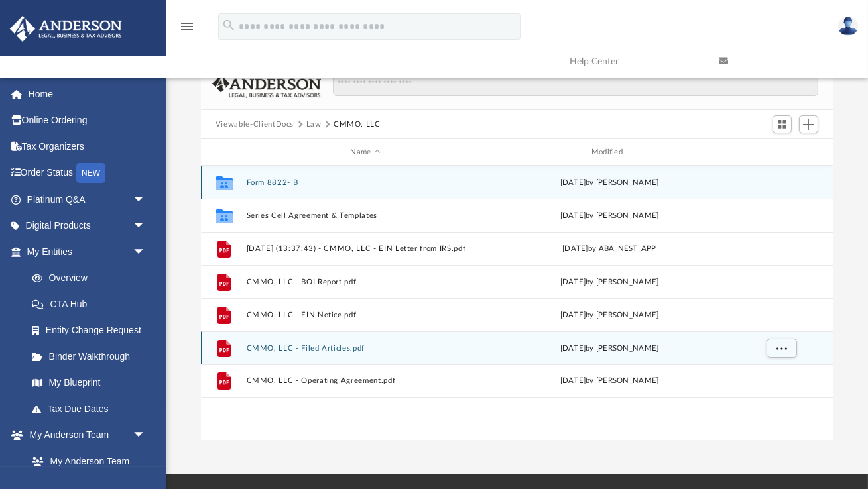
scroll to position [60, 0]
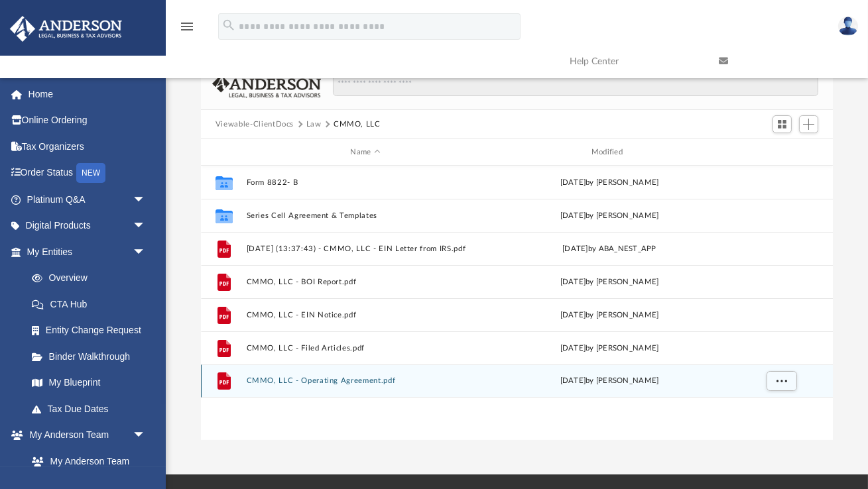
click at [314, 381] on button "CMMO, LLC - Operating Agreement.pdf" at bounding box center [365, 381] width 238 height 9
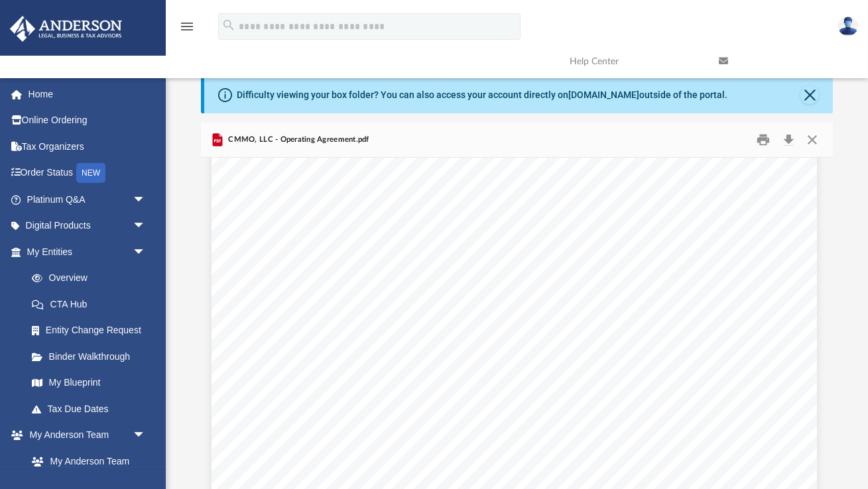
scroll to position [48434, 3]
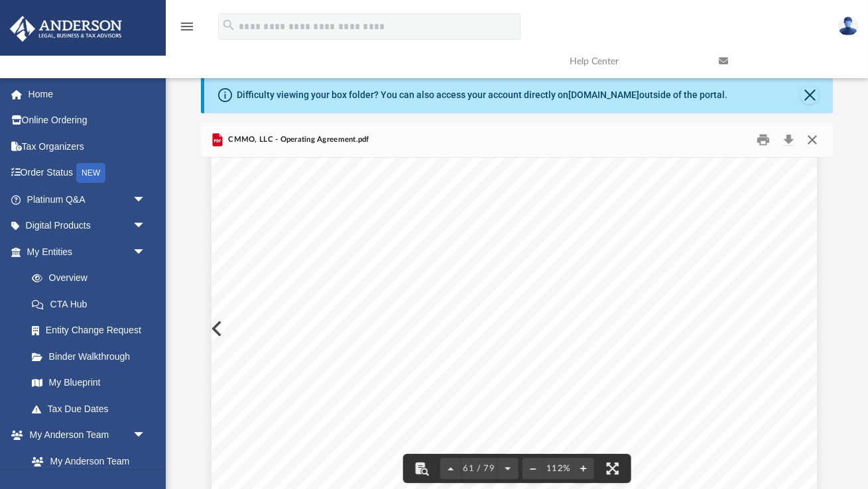
click at [810, 141] on button "Close" at bounding box center [812, 140] width 24 height 21
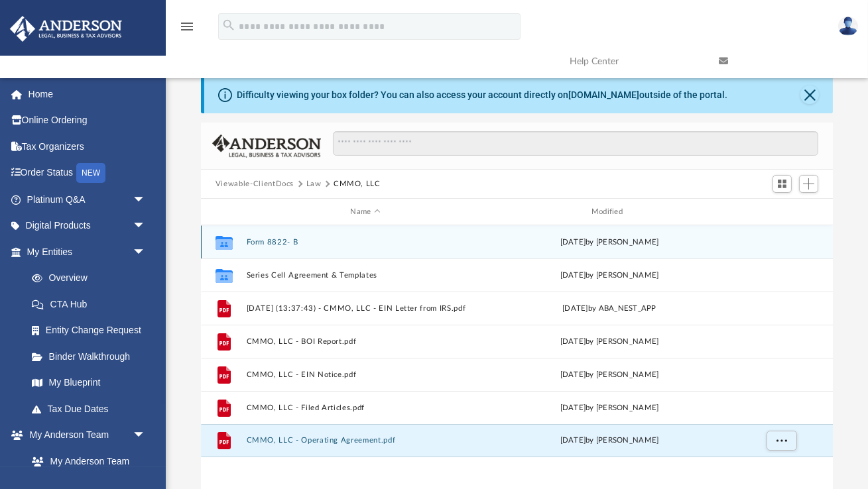
click at [278, 241] on button "Form 8822- B" at bounding box center [365, 242] width 238 height 9
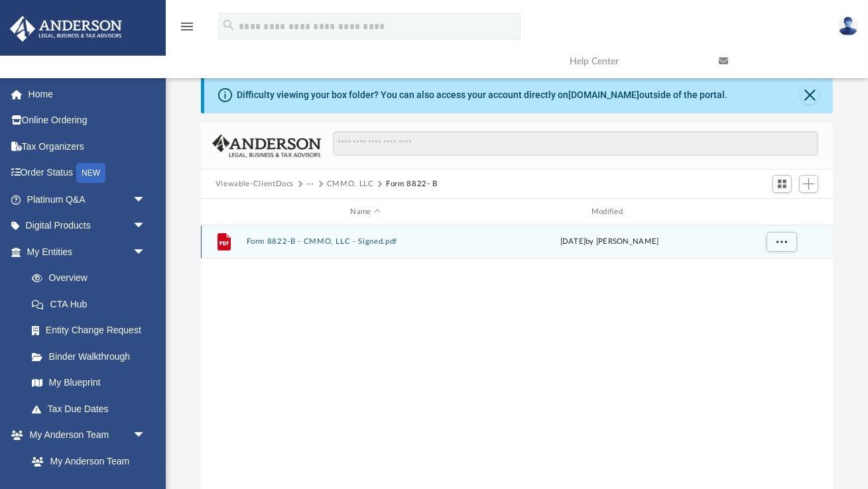
click at [329, 242] on button "Form 8822-B - CMMO, LLC - Signed.pdf" at bounding box center [365, 241] width 238 height 9
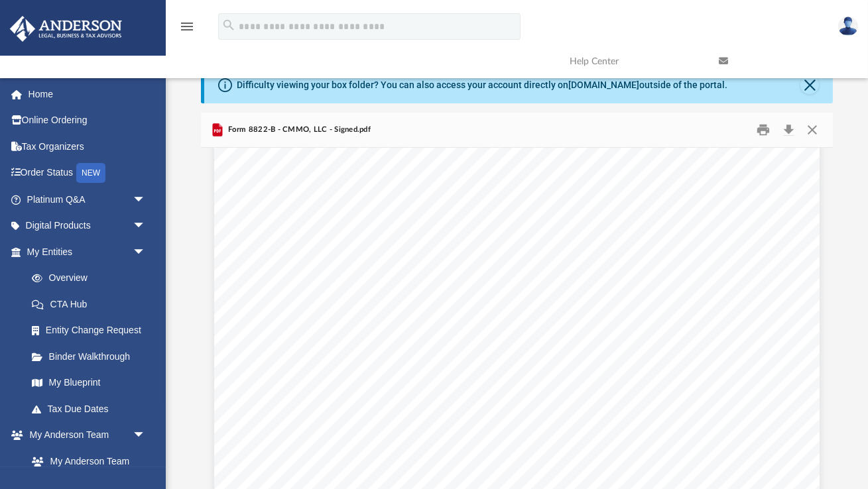
scroll to position [0, 0]
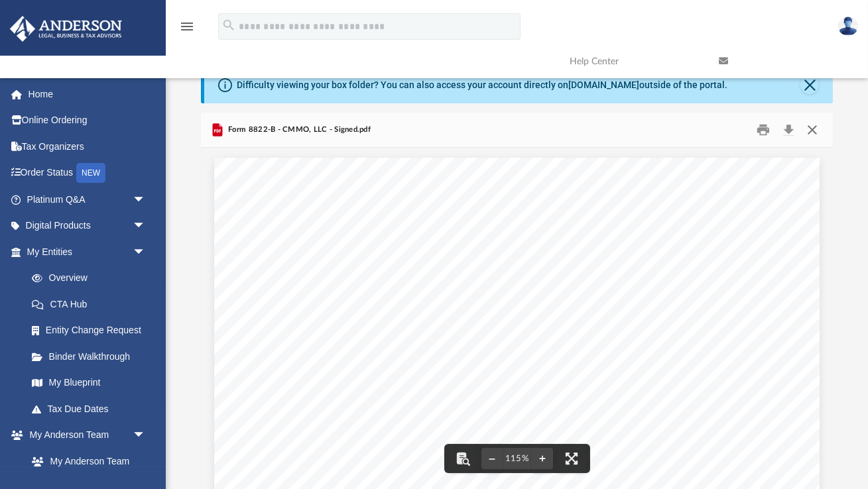
click at [812, 130] on button "Close" at bounding box center [812, 130] width 24 height 21
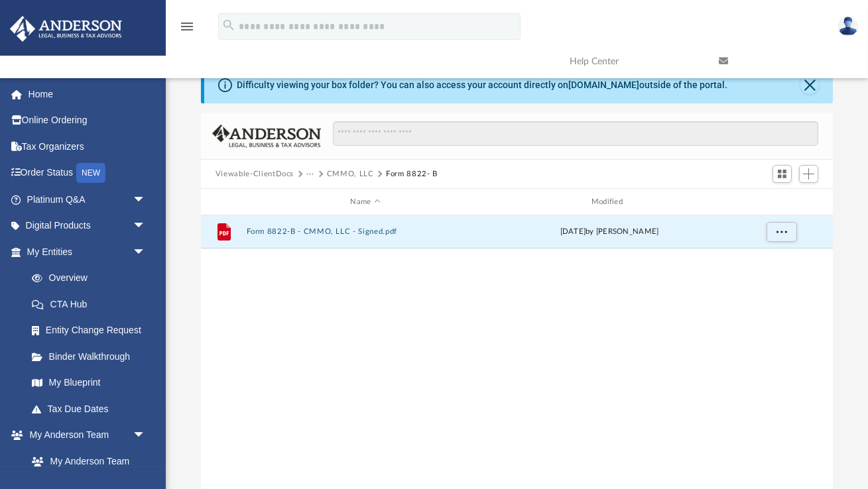
click at [355, 170] on button "CMMO, LLC" at bounding box center [350, 174] width 47 height 12
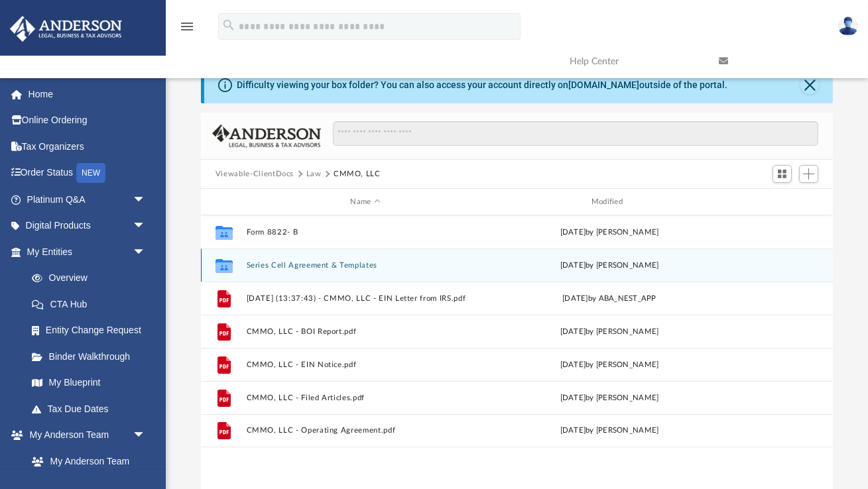
click at [300, 265] on button "Series Cell Agreement & Templates" at bounding box center [365, 265] width 238 height 9
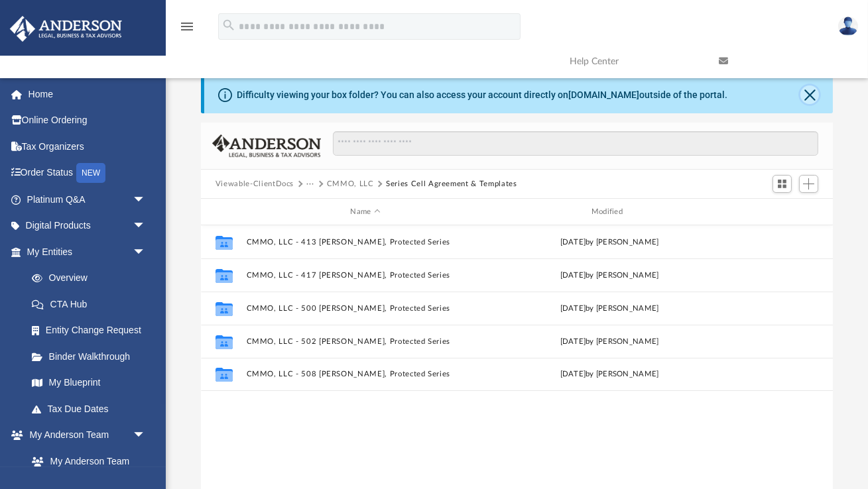
click at [808, 97] on button "Close" at bounding box center [809, 95] width 19 height 19
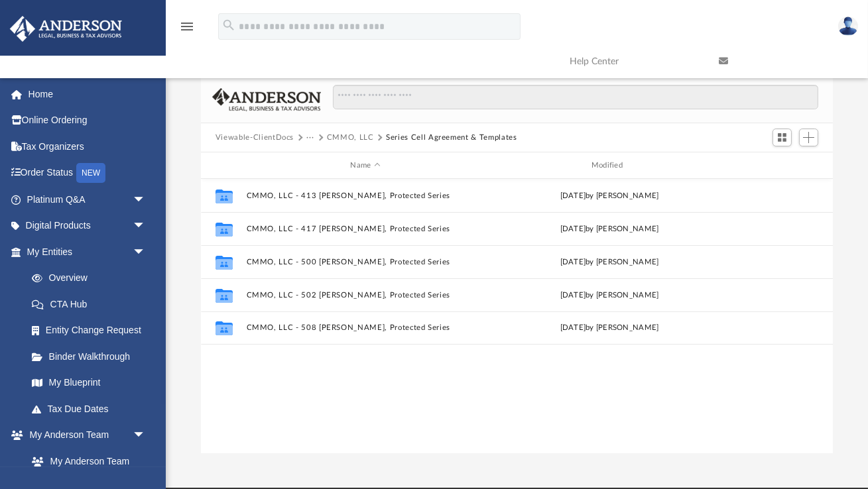
click at [359, 140] on button "CMMO, LLC" at bounding box center [350, 138] width 47 height 12
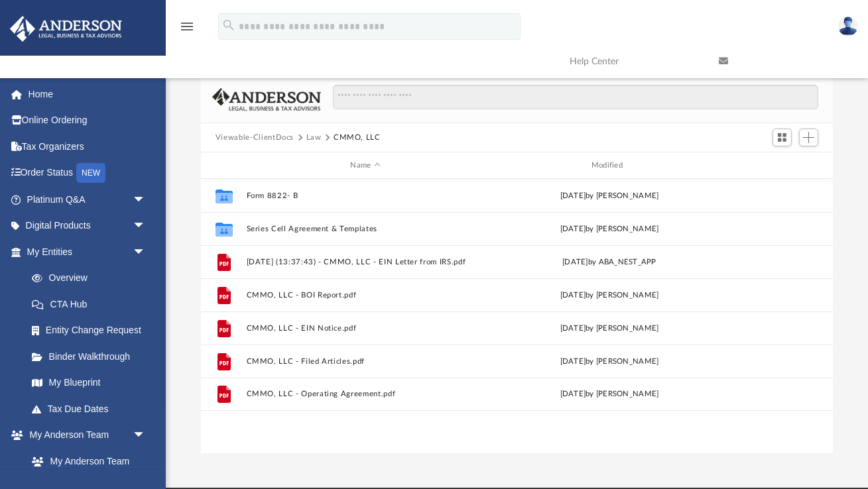
click at [314, 136] on button "Law" at bounding box center [313, 138] width 15 height 12
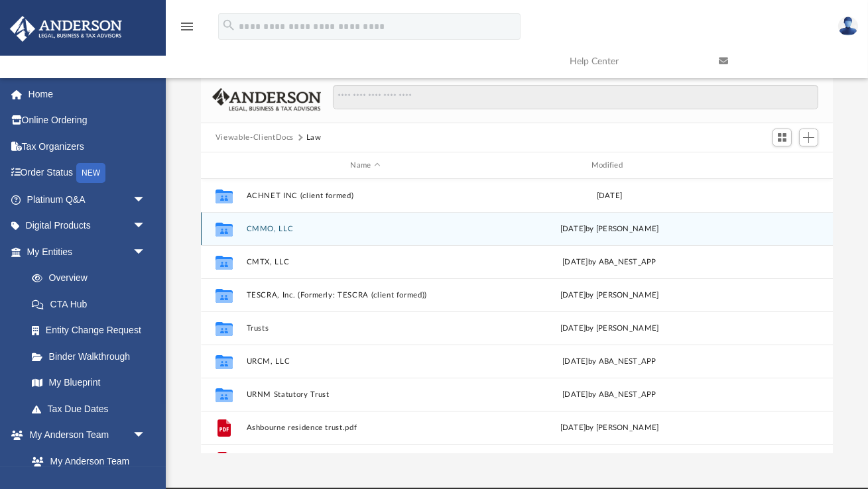
click at [261, 231] on button "CMMO, LLC" at bounding box center [365, 229] width 238 height 9
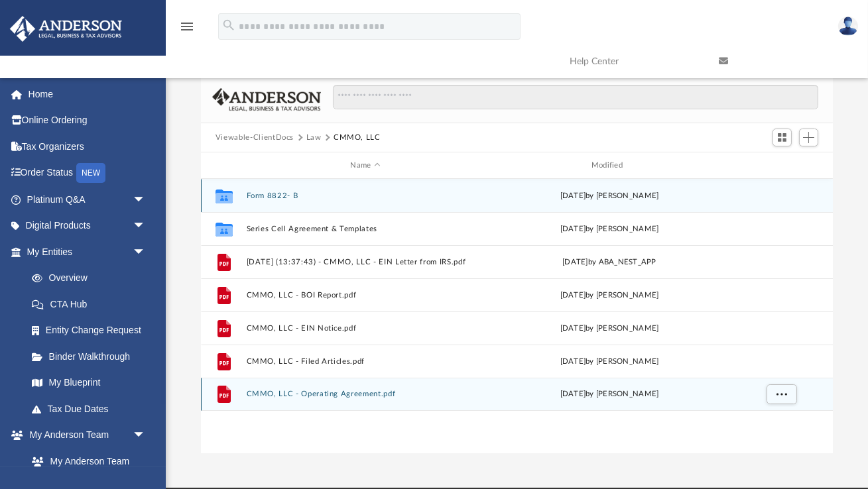
scroll to position [3, 0]
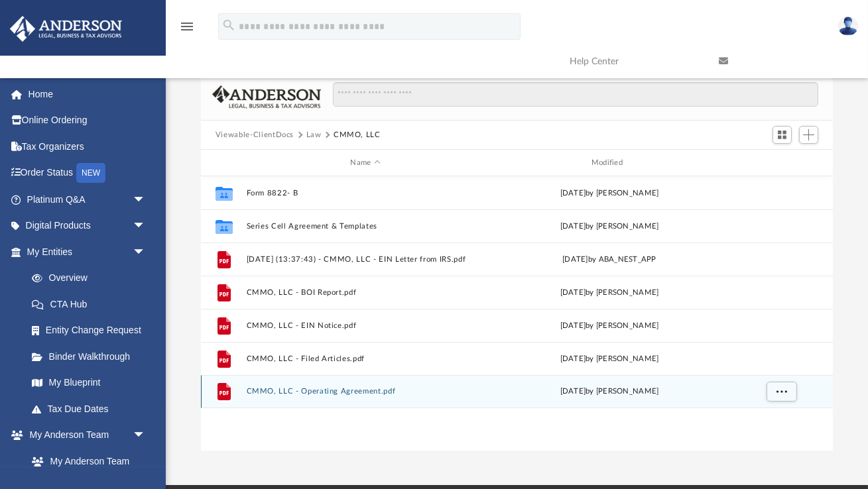
click at [339, 392] on button "CMMO, LLC - Operating Agreement.pdf" at bounding box center [365, 391] width 238 height 9
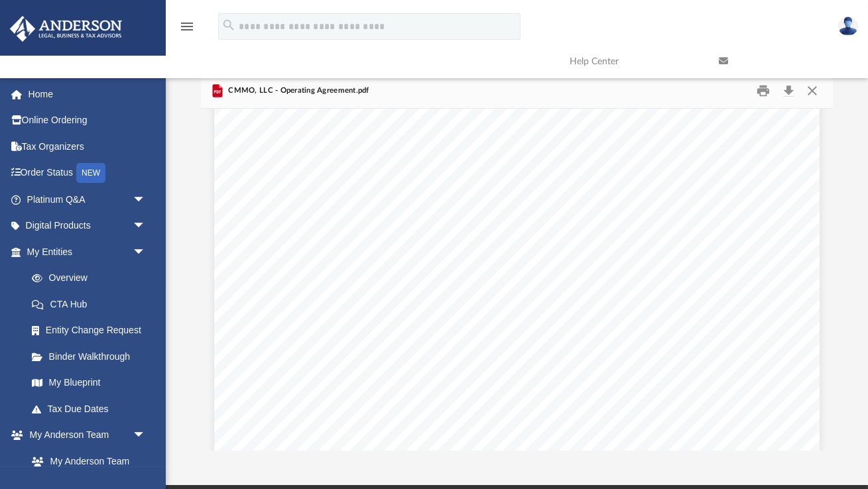
scroll to position [45312, 0]
click at [811, 90] on button "Close" at bounding box center [812, 91] width 24 height 21
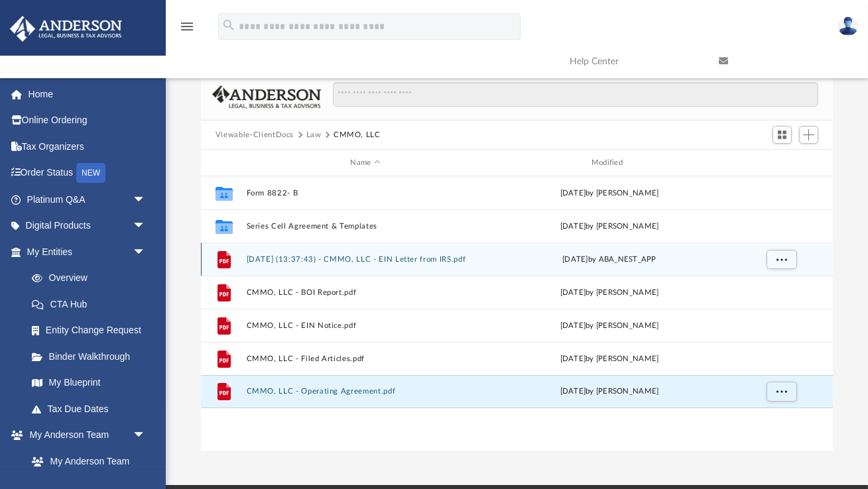
click at [389, 258] on button "[DATE] (13:37:43) - CMMO, LLC - EIN Letter from IRS.pdf" at bounding box center [365, 259] width 238 height 9
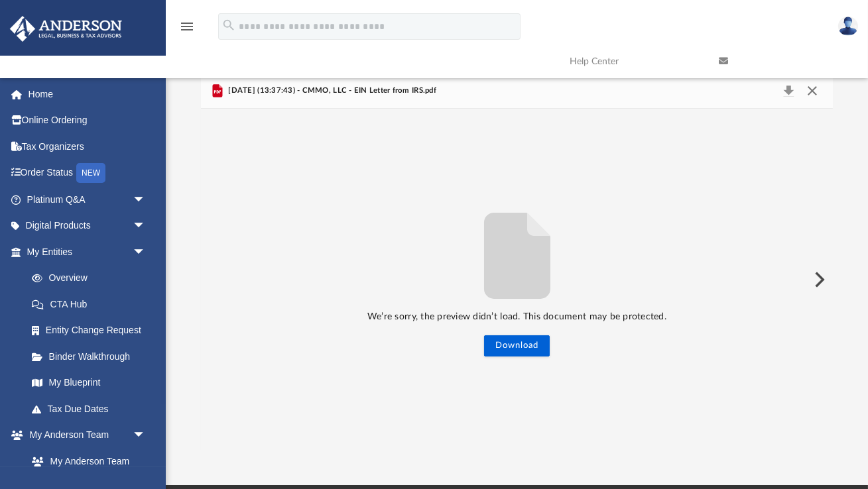
click at [813, 90] on button "Close" at bounding box center [812, 91] width 24 height 19
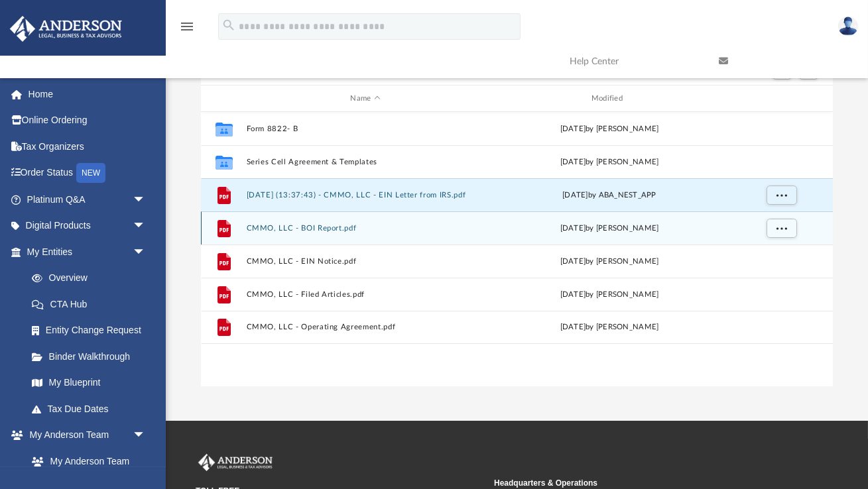
scroll to position [68, 0]
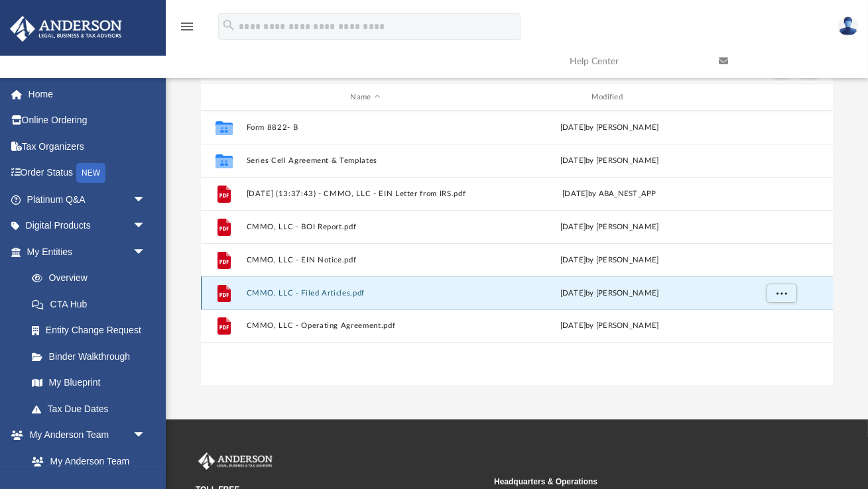
click at [328, 294] on button "CMMO, LLC - Filed Articles.pdf" at bounding box center [365, 293] width 238 height 9
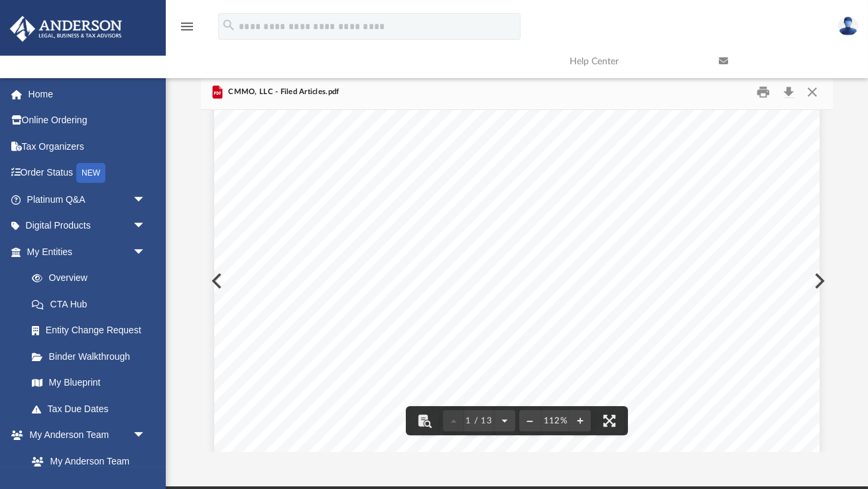
scroll to position [0, 0]
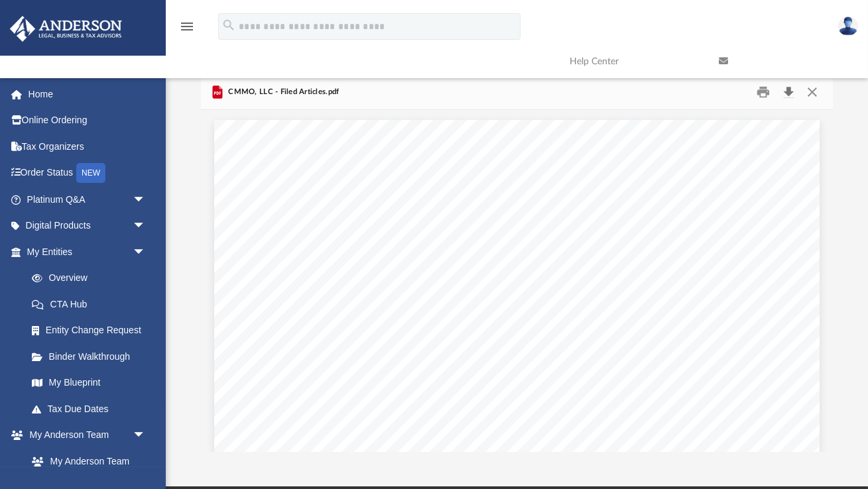
click at [789, 90] on button "Download" at bounding box center [788, 92] width 24 height 21
click at [844, 124] on div "Difficulty viewing your box folder? You can also access your account directly o…" at bounding box center [517, 263] width 702 height 377
